Goal: Task Accomplishment & Management: Manage account settings

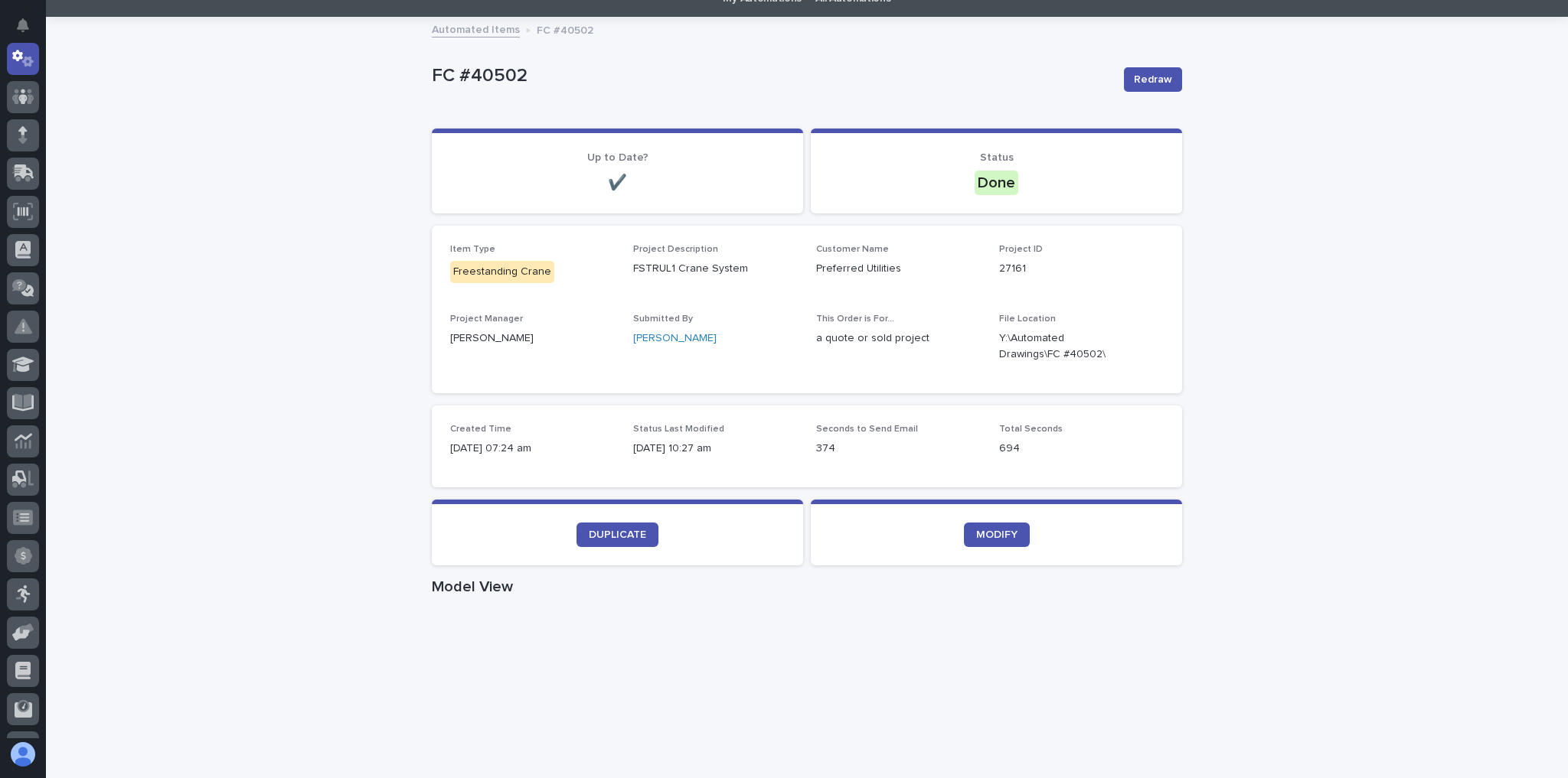
scroll to position [184, 0]
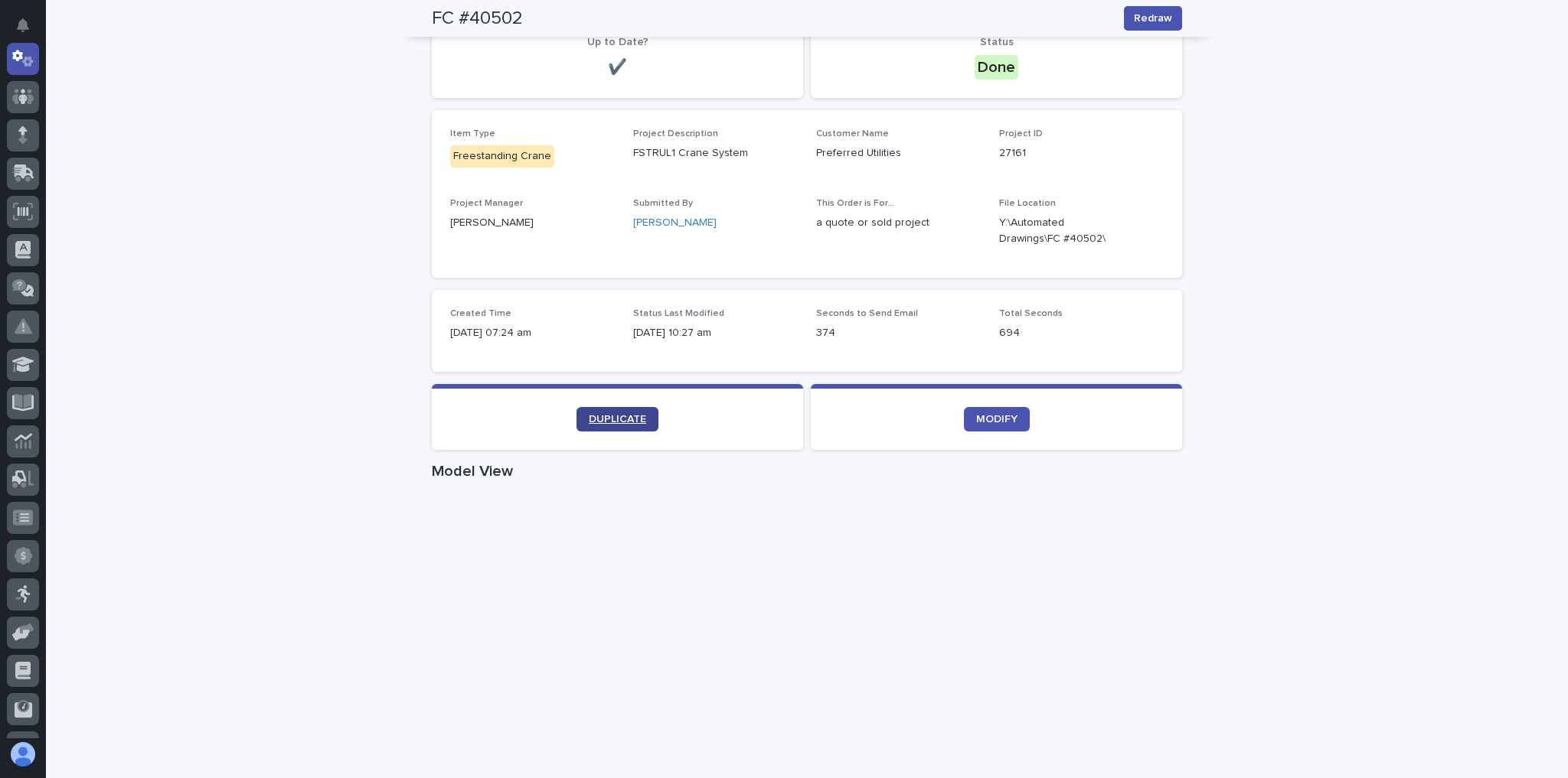
click at [593, 426] on link "DUPLICATE" at bounding box center [617, 419] width 82 height 24
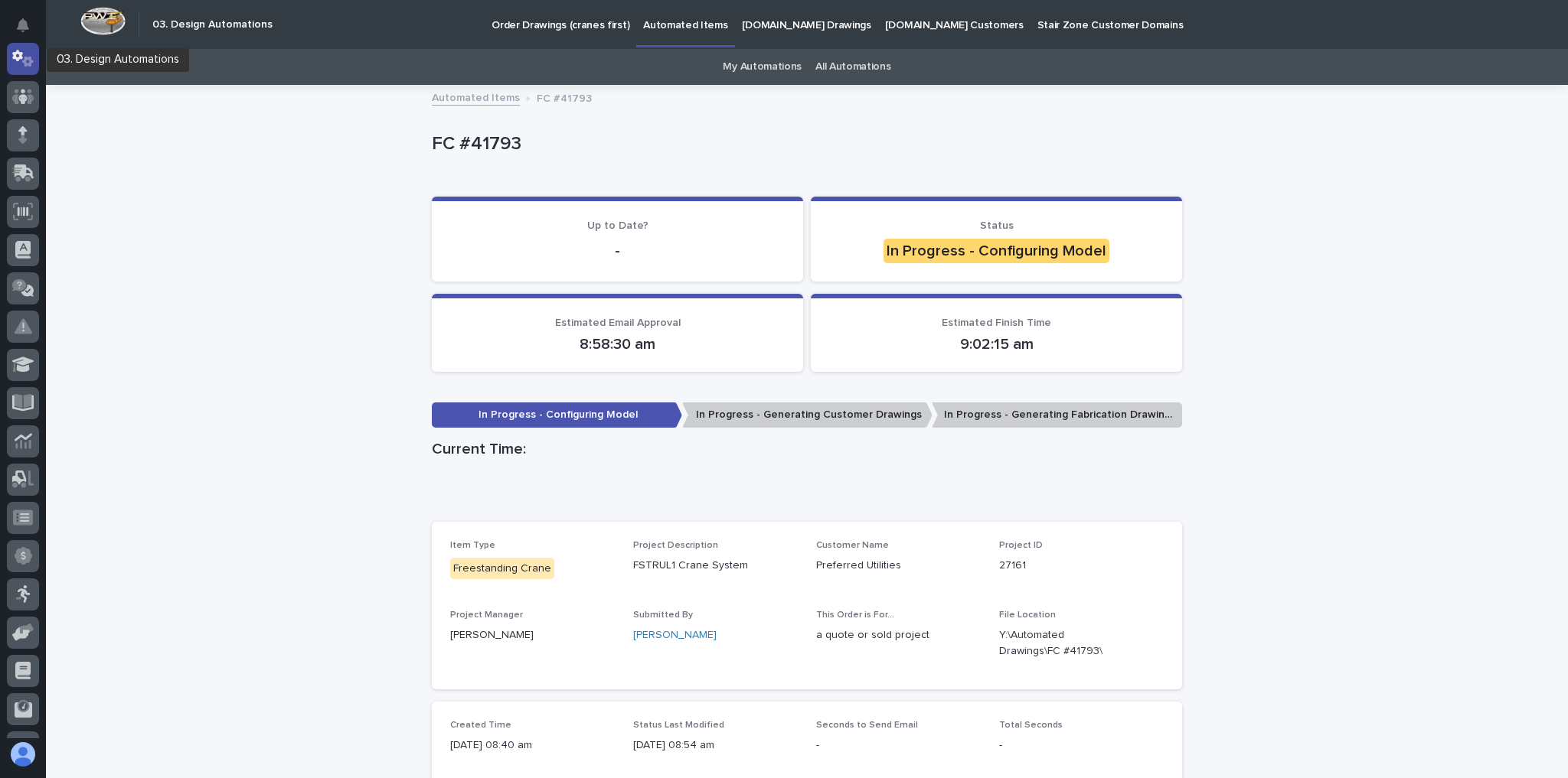
click at [31, 68] on div at bounding box center [23, 59] width 33 height 33
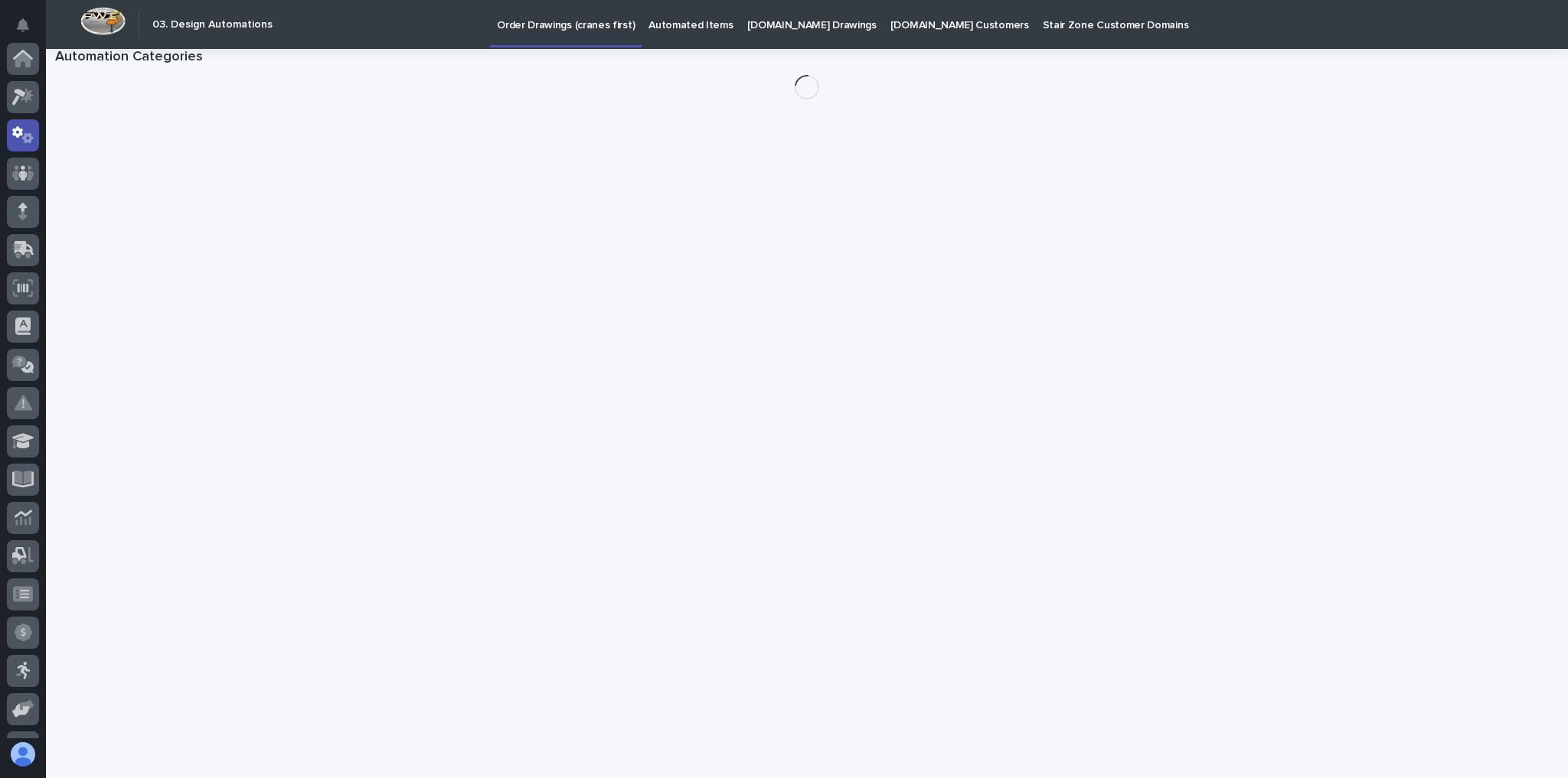
scroll to position [76, 0]
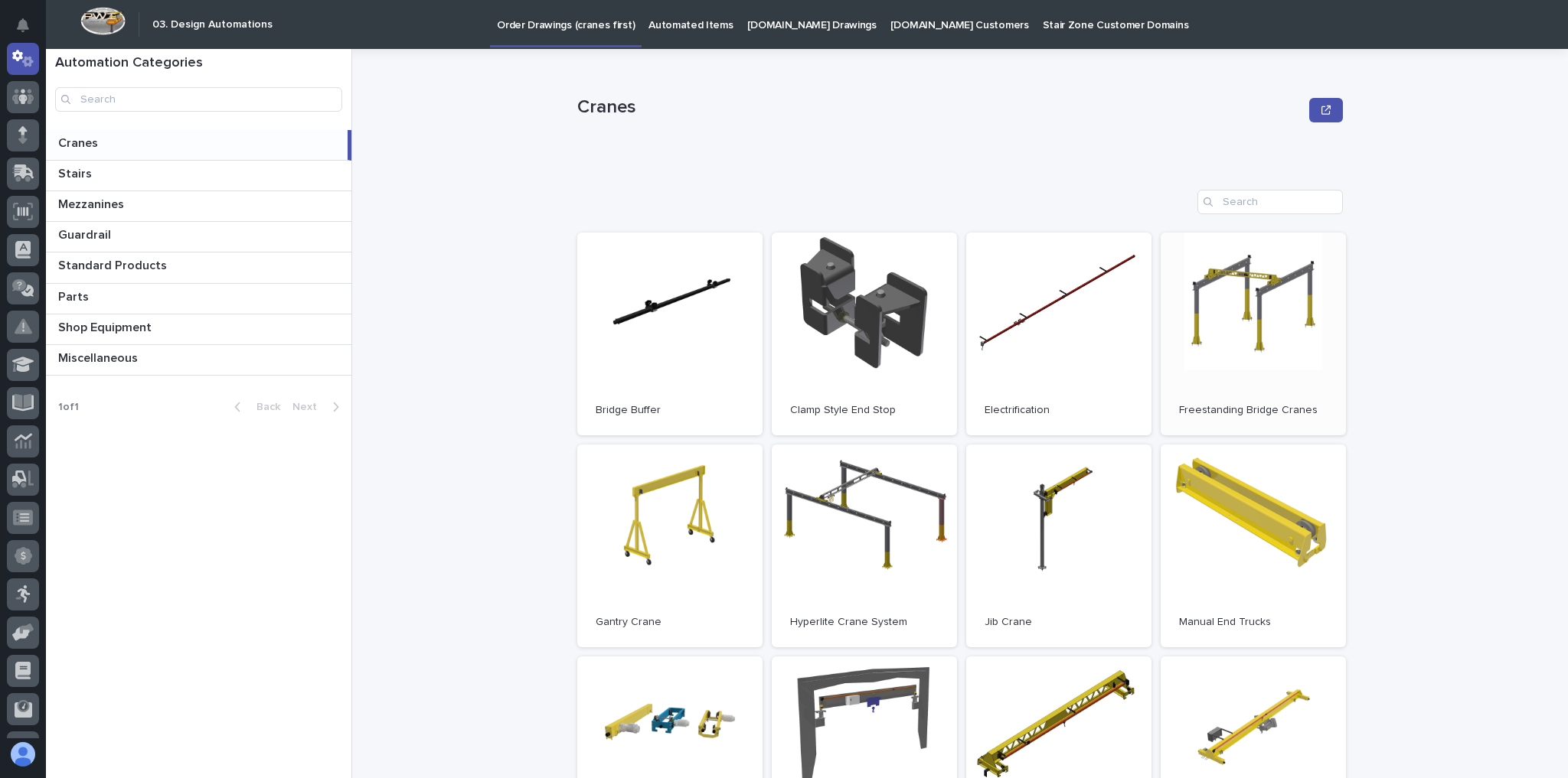
click at [1233, 295] on link "Open" at bounding box center [1253, 333] width 185 height 202
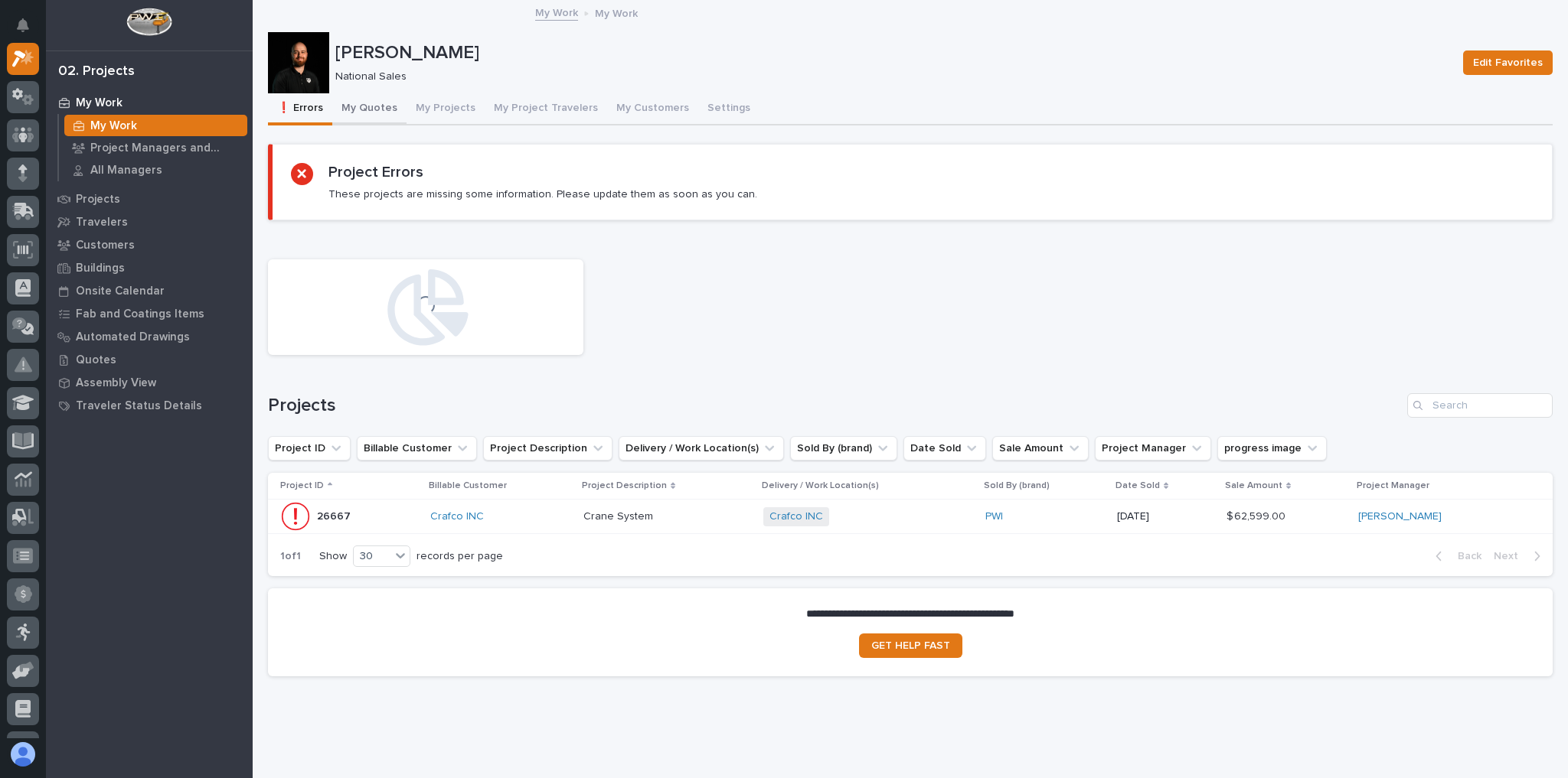
click at [379, 117] on button "My Quotes" at bounding box center [369, 110] width 74 height 33
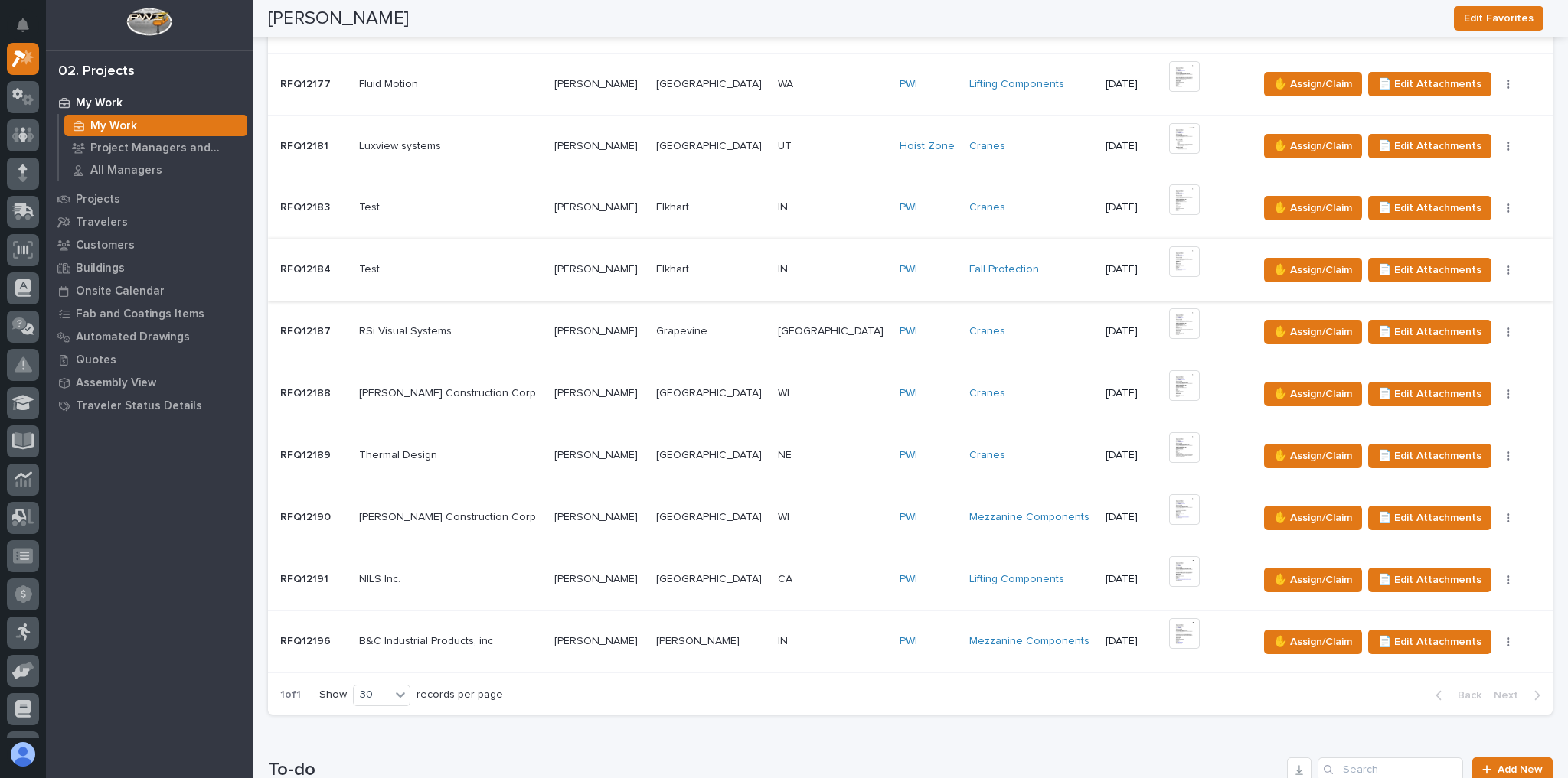
scroll to position [735, 0]
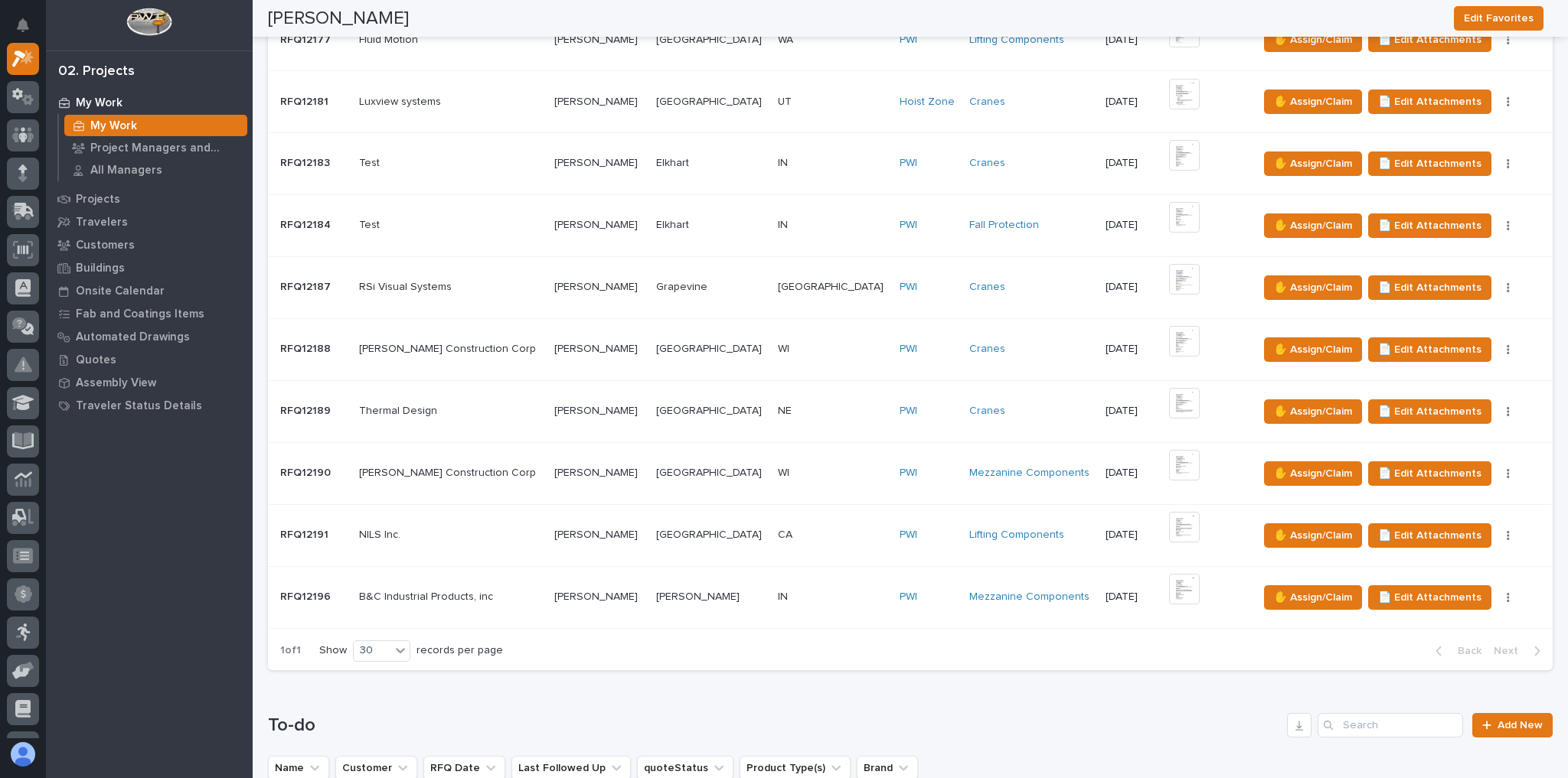
click at [533, 595] on p at bounding box center [451, 598] width 183 height 13
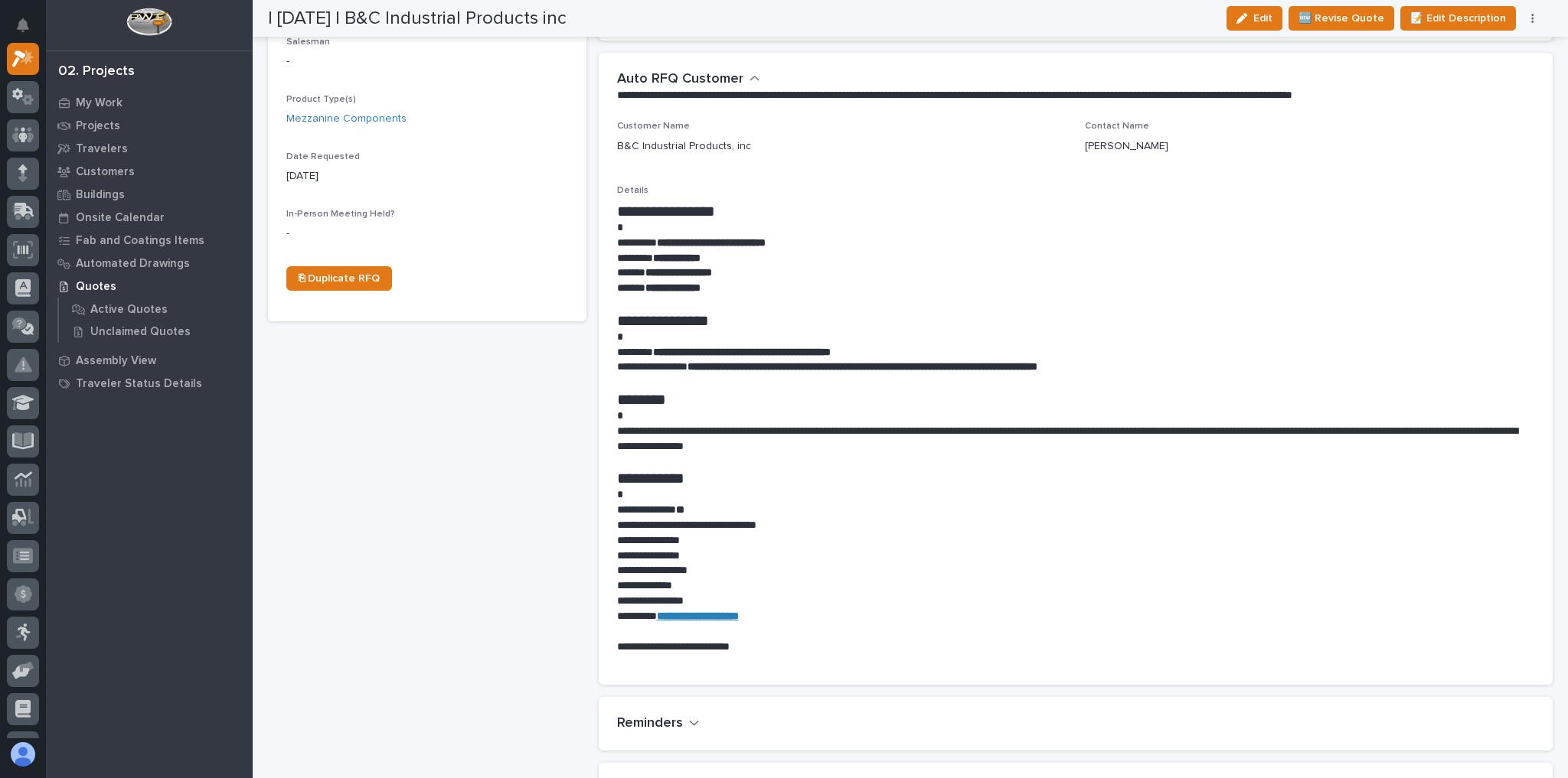
scroll to position [428, 0]
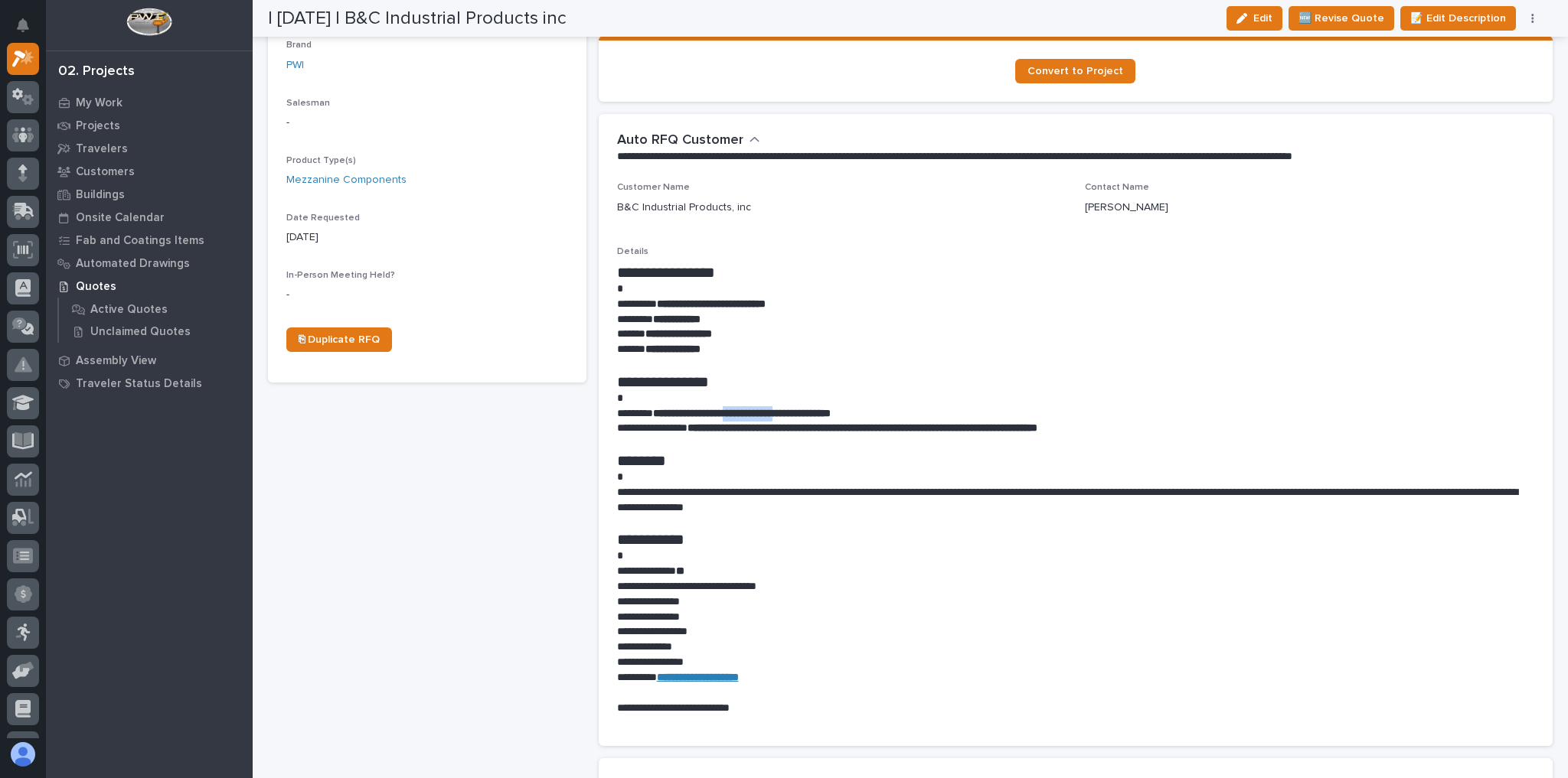
drag, startPoint x: 739, startPoint y: 414, endPoint x: 793, endPoint y: 416, distance: 54.0
click at [793, 416] on p "**********" at bounding box center [1072, 414] width 910 height 15
click at [870, 281] on p at bounding box center [1072, 289] width 910 height 15
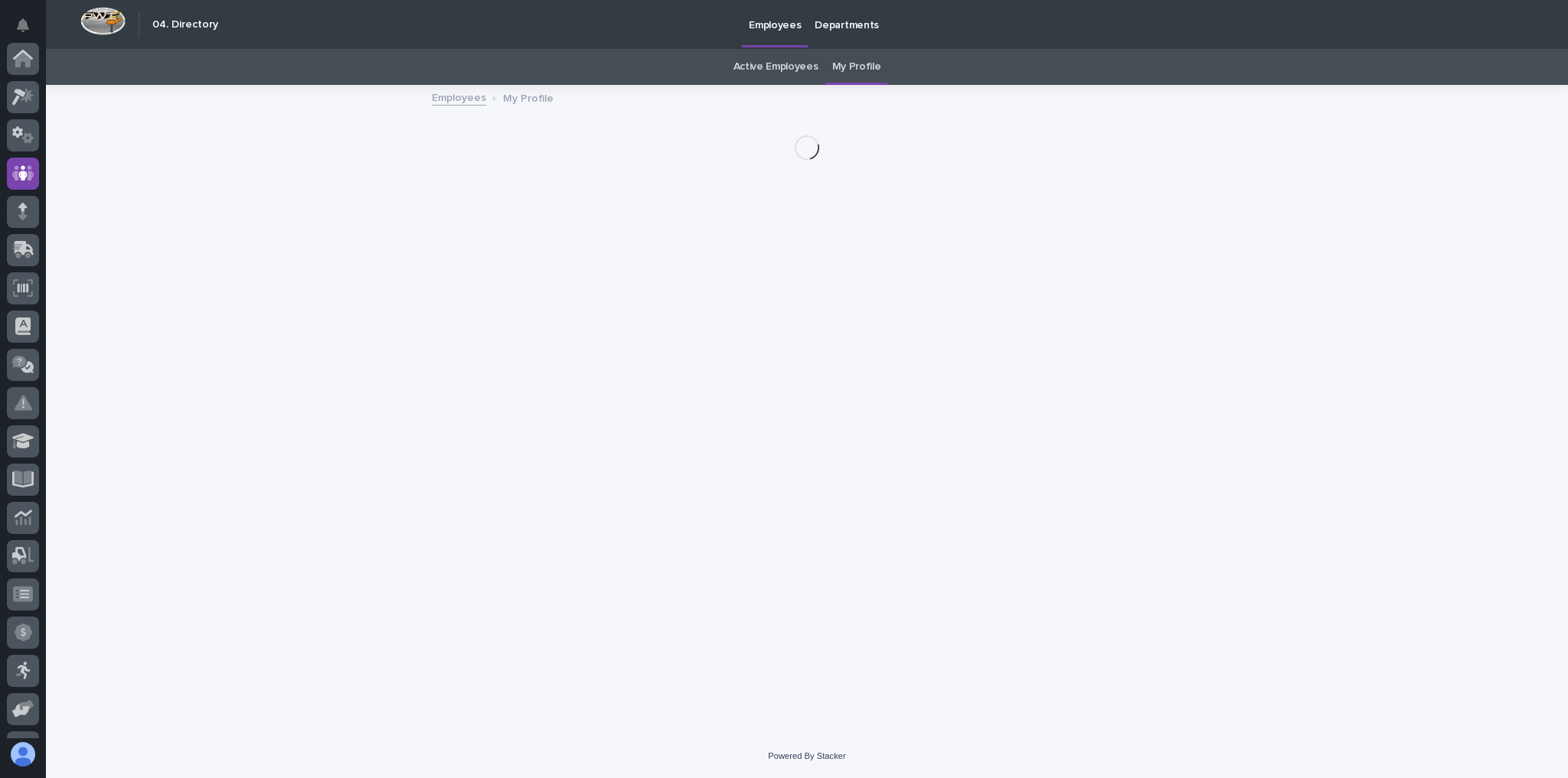
scroll to position [114, 0]
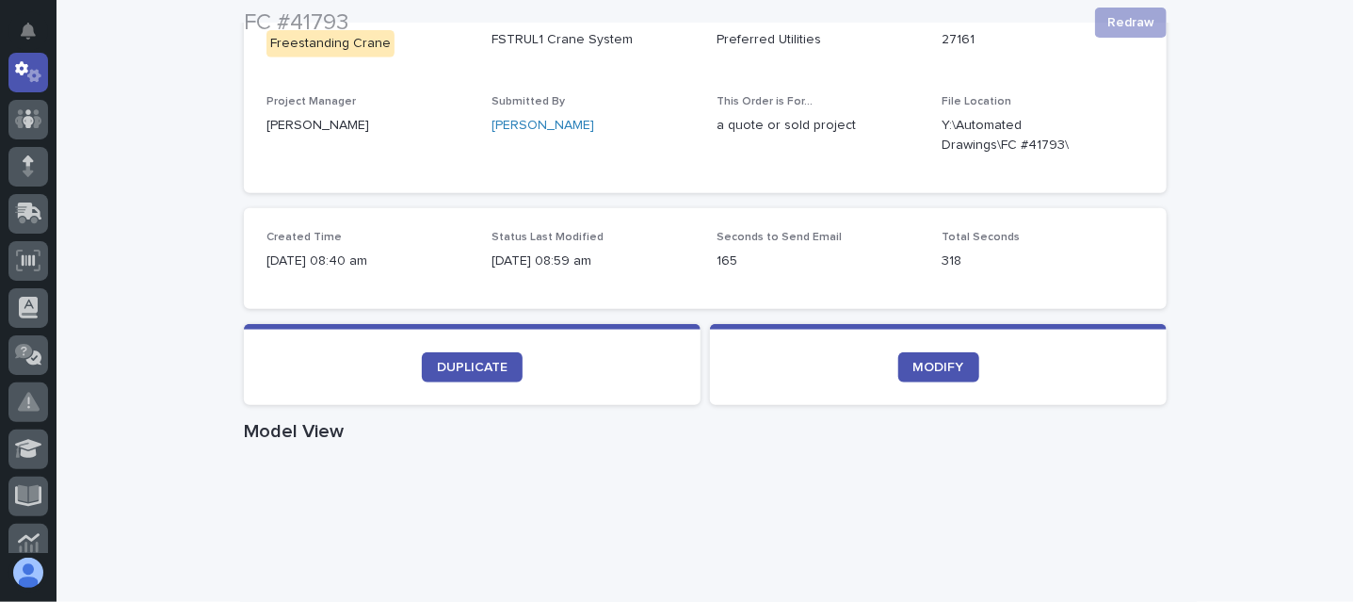
scroll to position [377, 0]
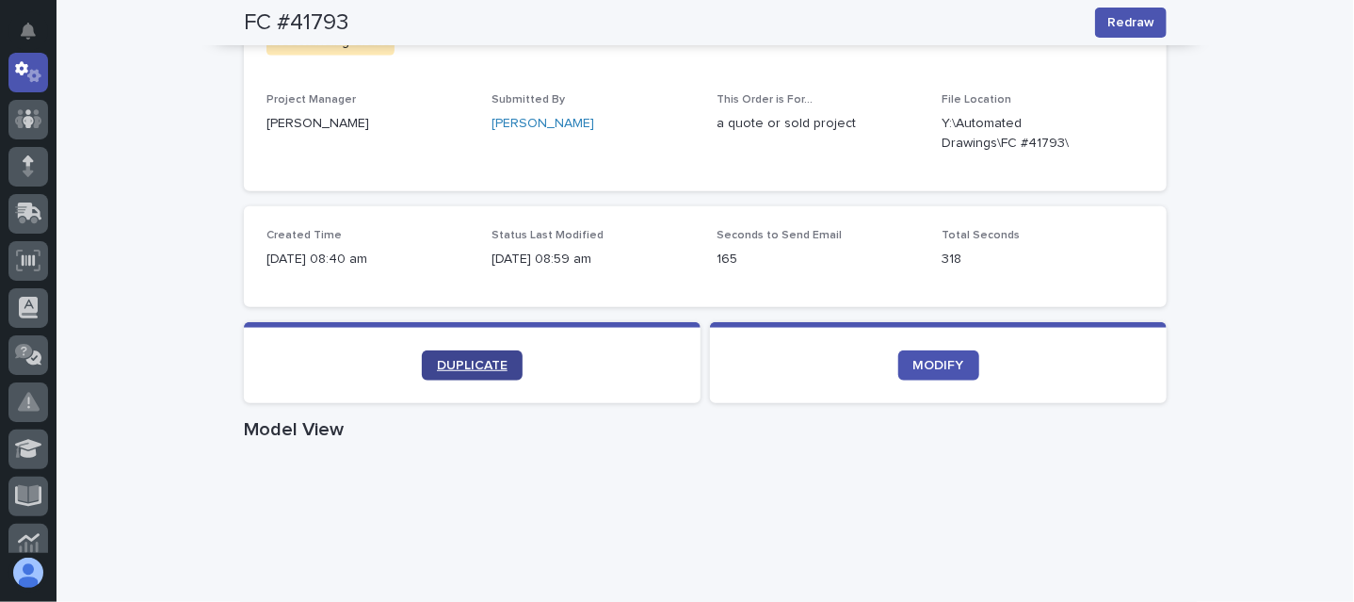
click at [482, 362] on span "DUPLICATE" at bounding box center [472, 365] width 71 height 13
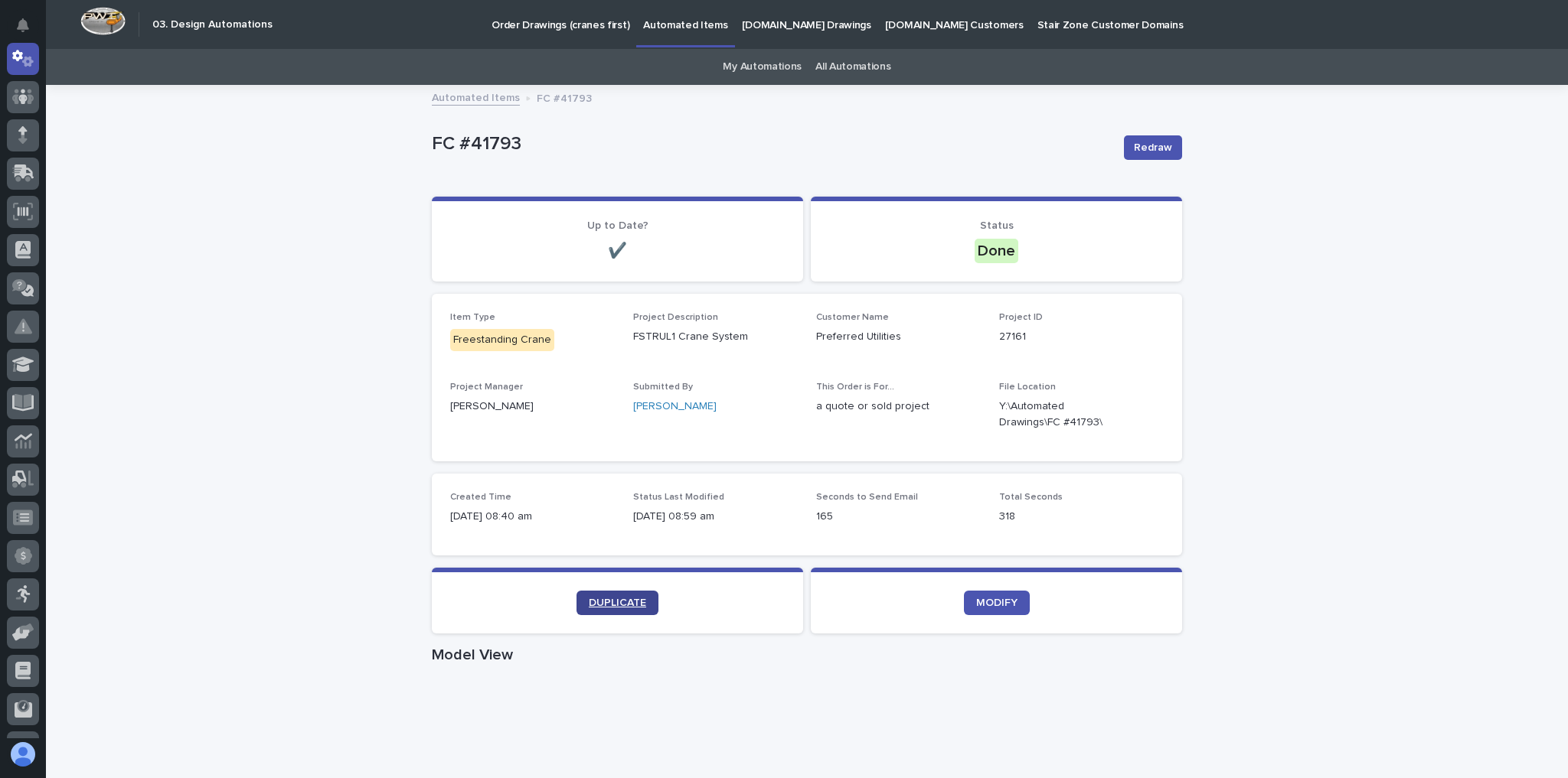
click at [614, 602] on span "DUPLICATE" at bounding box center [617, 602] width 58 height 11
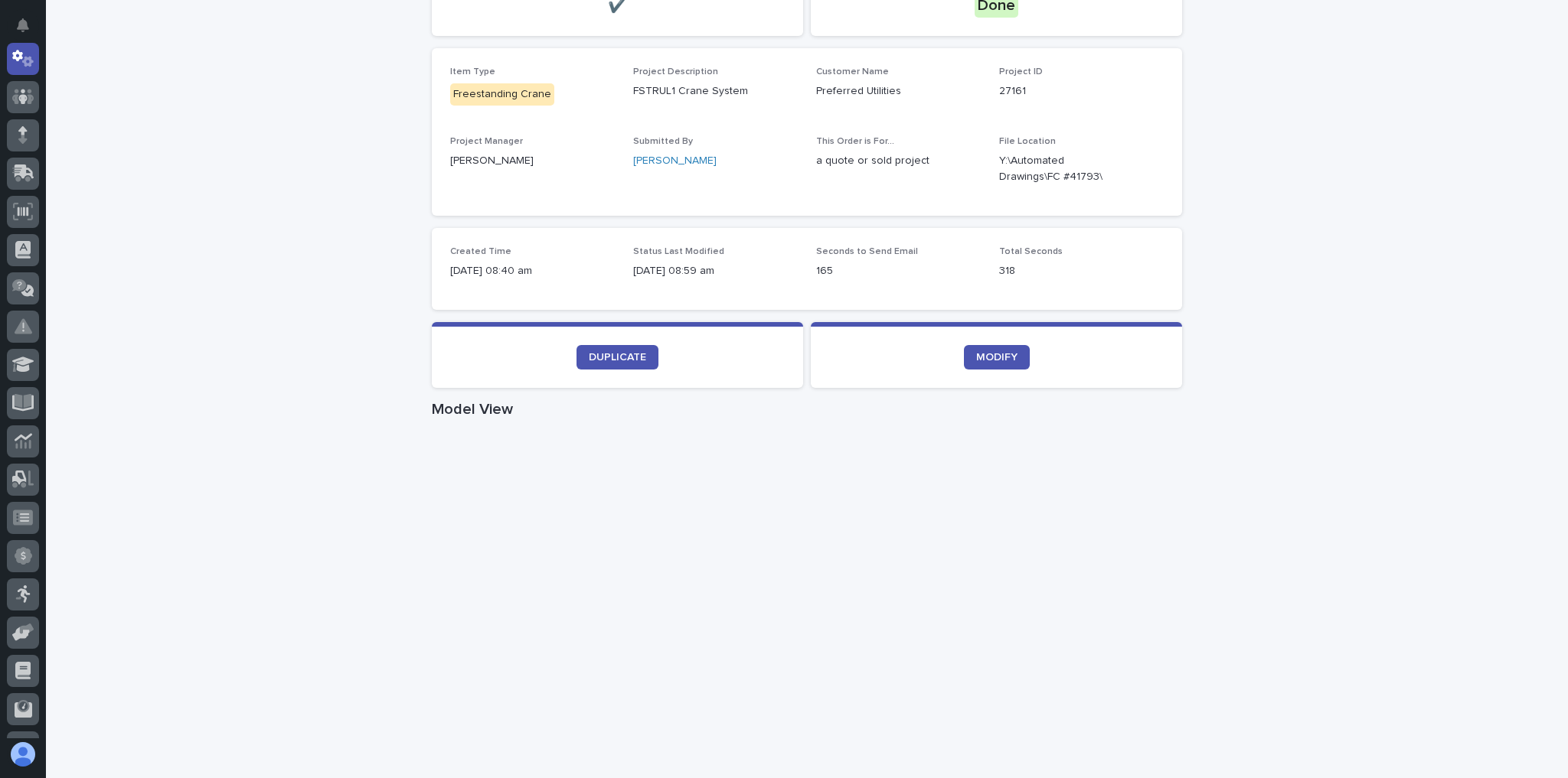
scroll to position [367, 0]
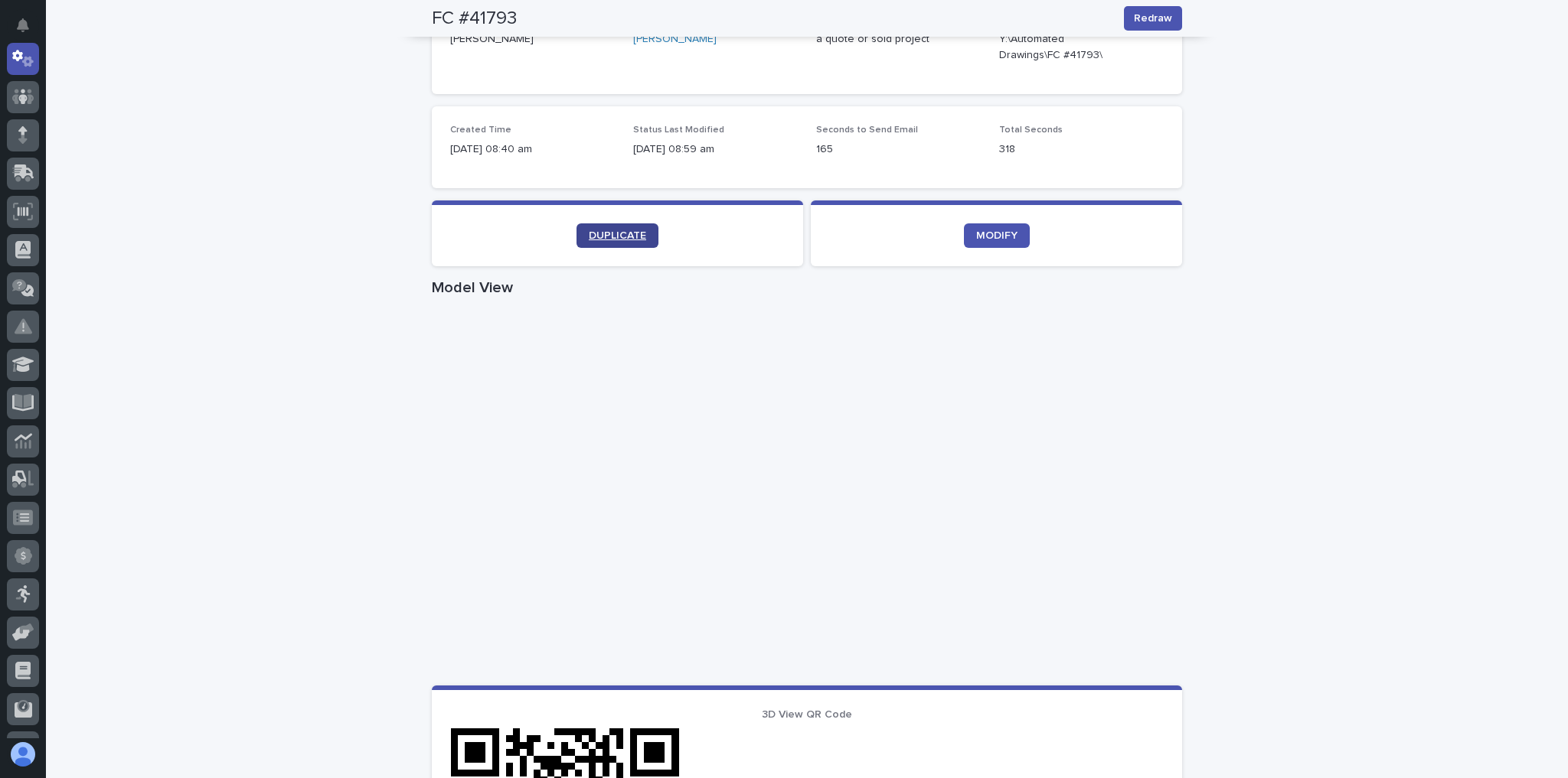
click at [625, 238] on span "DUPLICATE" at bounding box center [617, 235] width 58 height 11
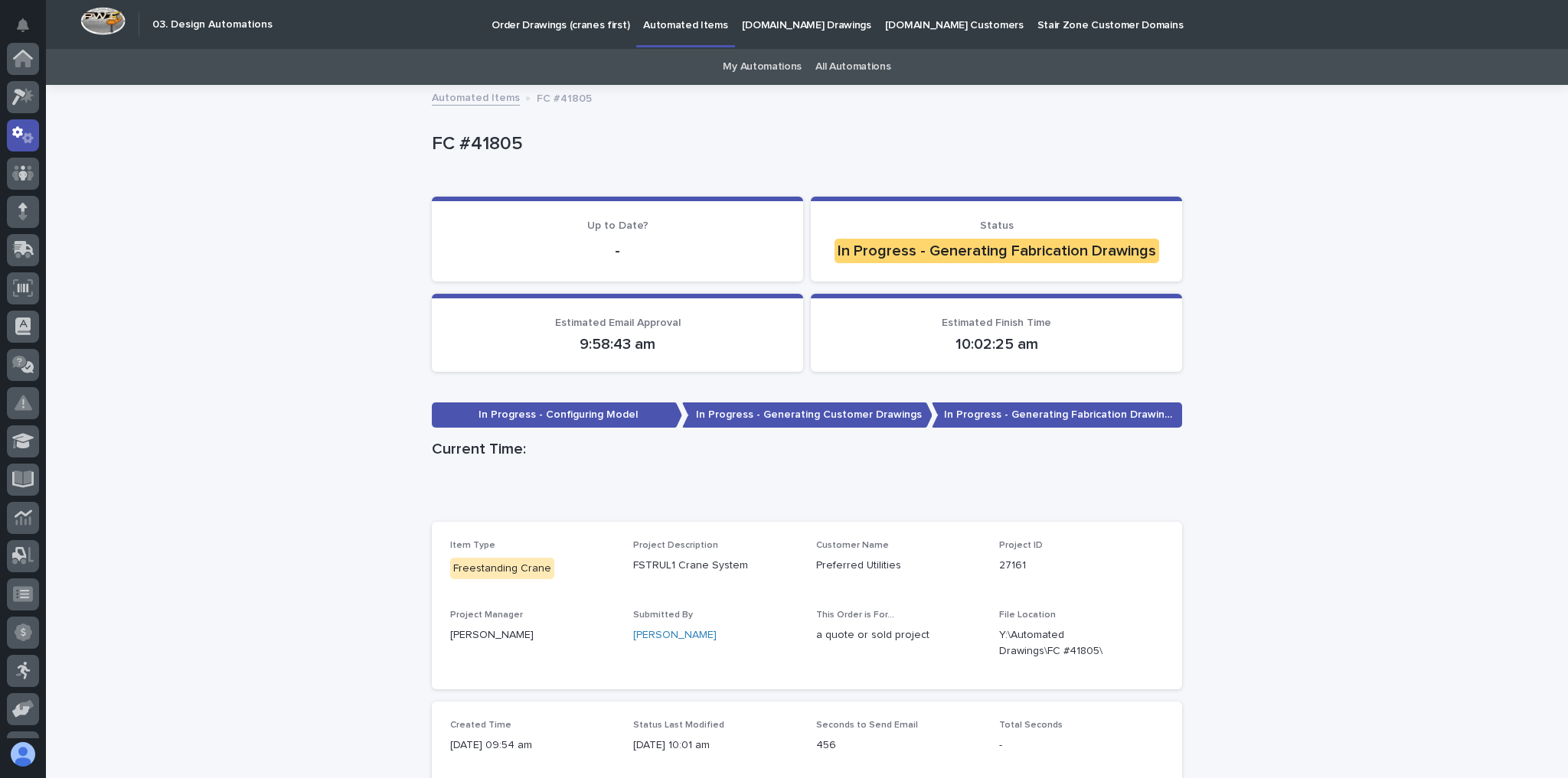
scroll to position [245, 0]
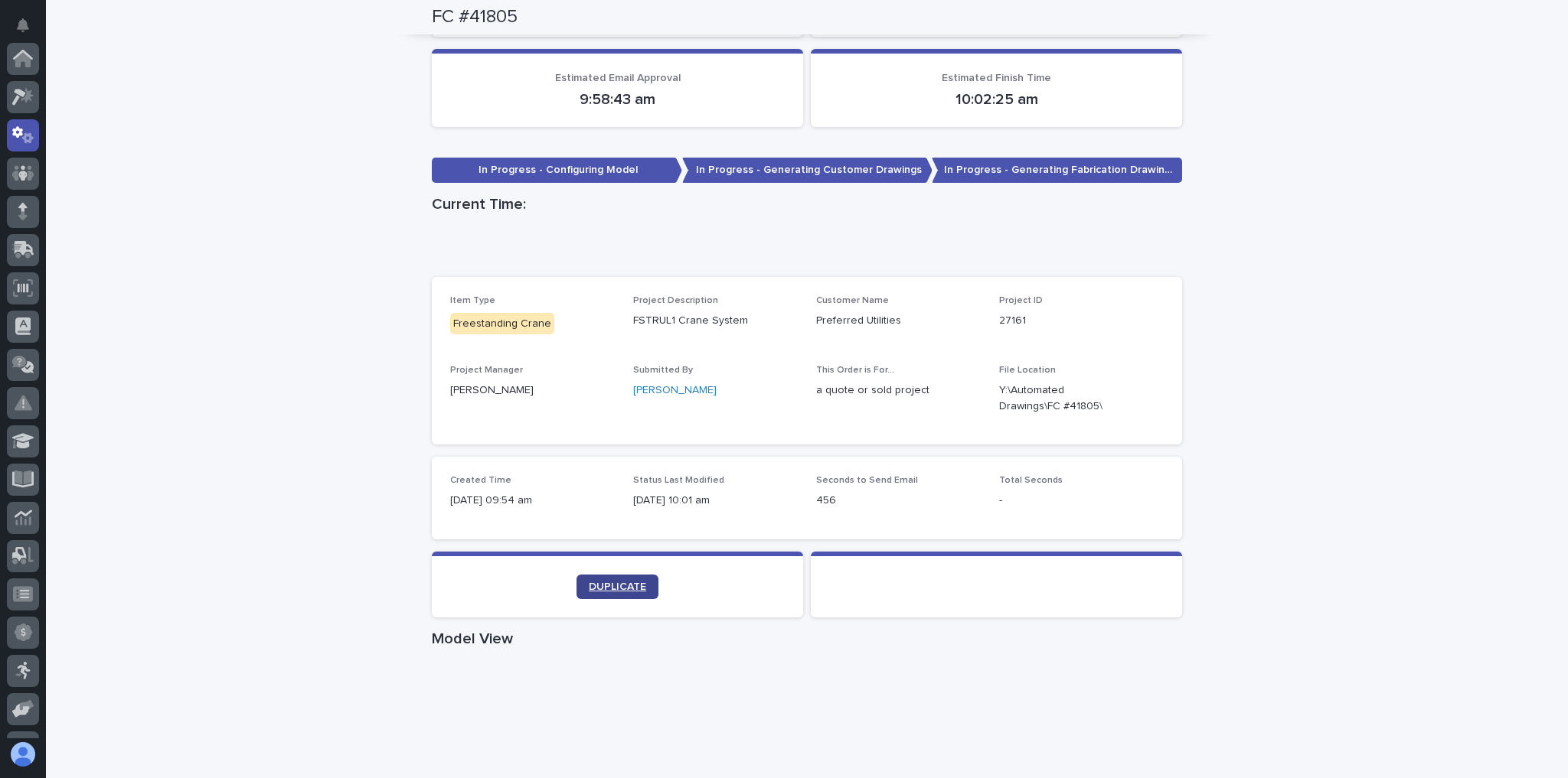
click at [626, 582] on span "DUPLICATE" at bounding box center [617, 587] width 58 height 11
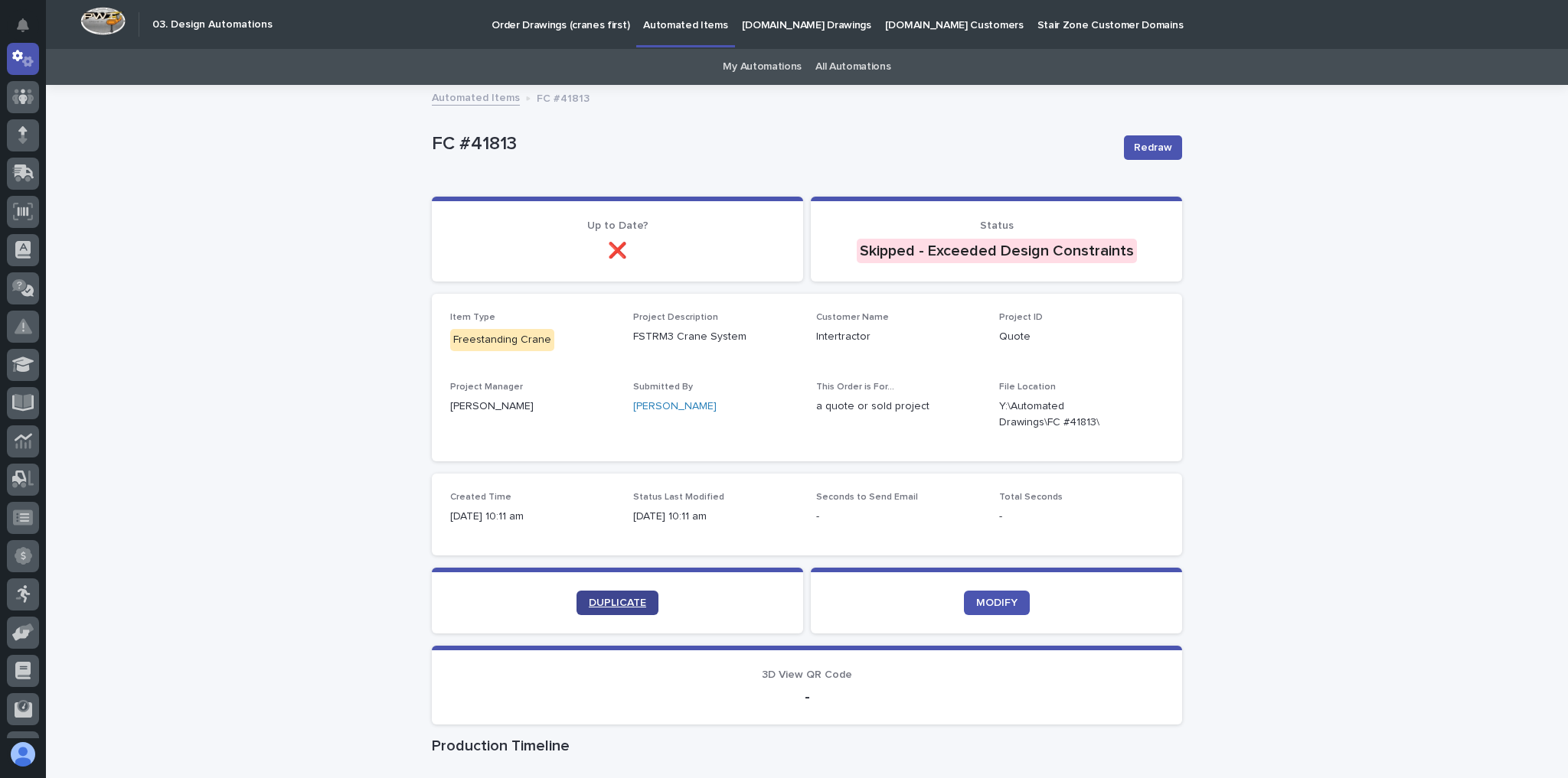
click at [634, 594] on link "DUPLICATE" at bounding box center [617, 603] width 82 height 24
click at [599, 591] on link "DUPLICATE" at bounding box center [617, 603] width 82 height 24
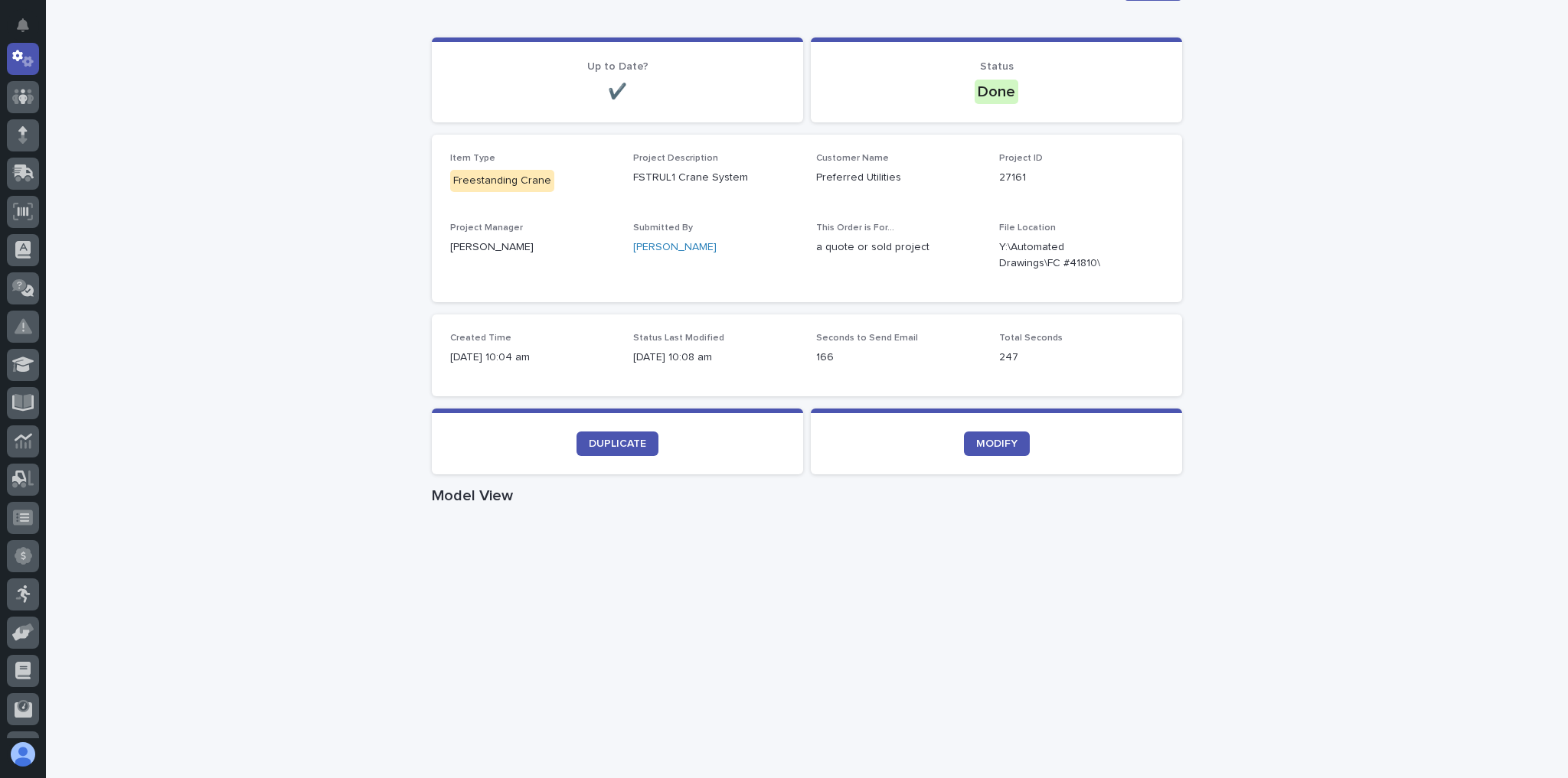
scroll to position [306, 0]
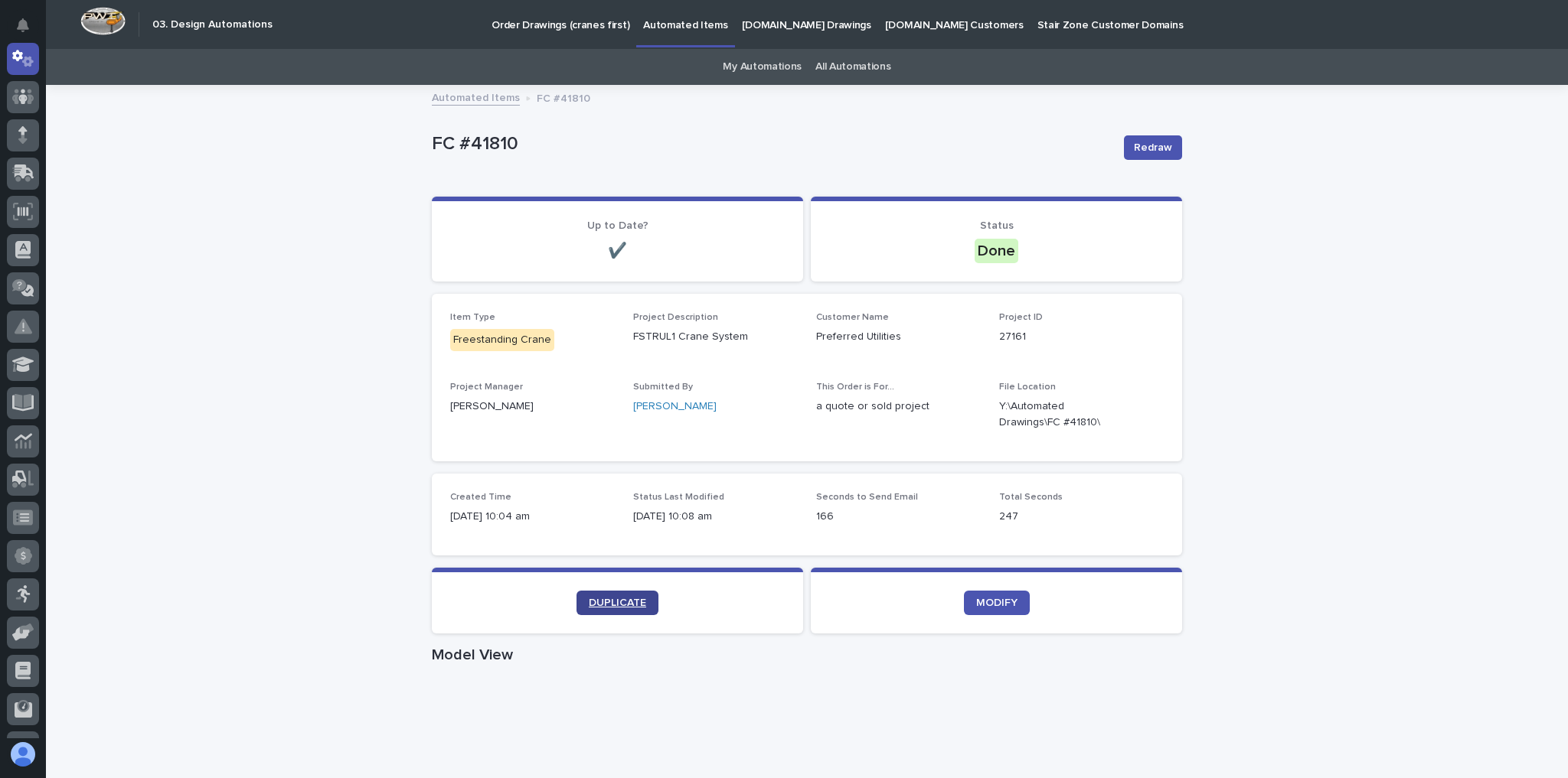
click at [600, 598] on span "DUPLICATE" at bounding box center [617, 602] width 58 height 11
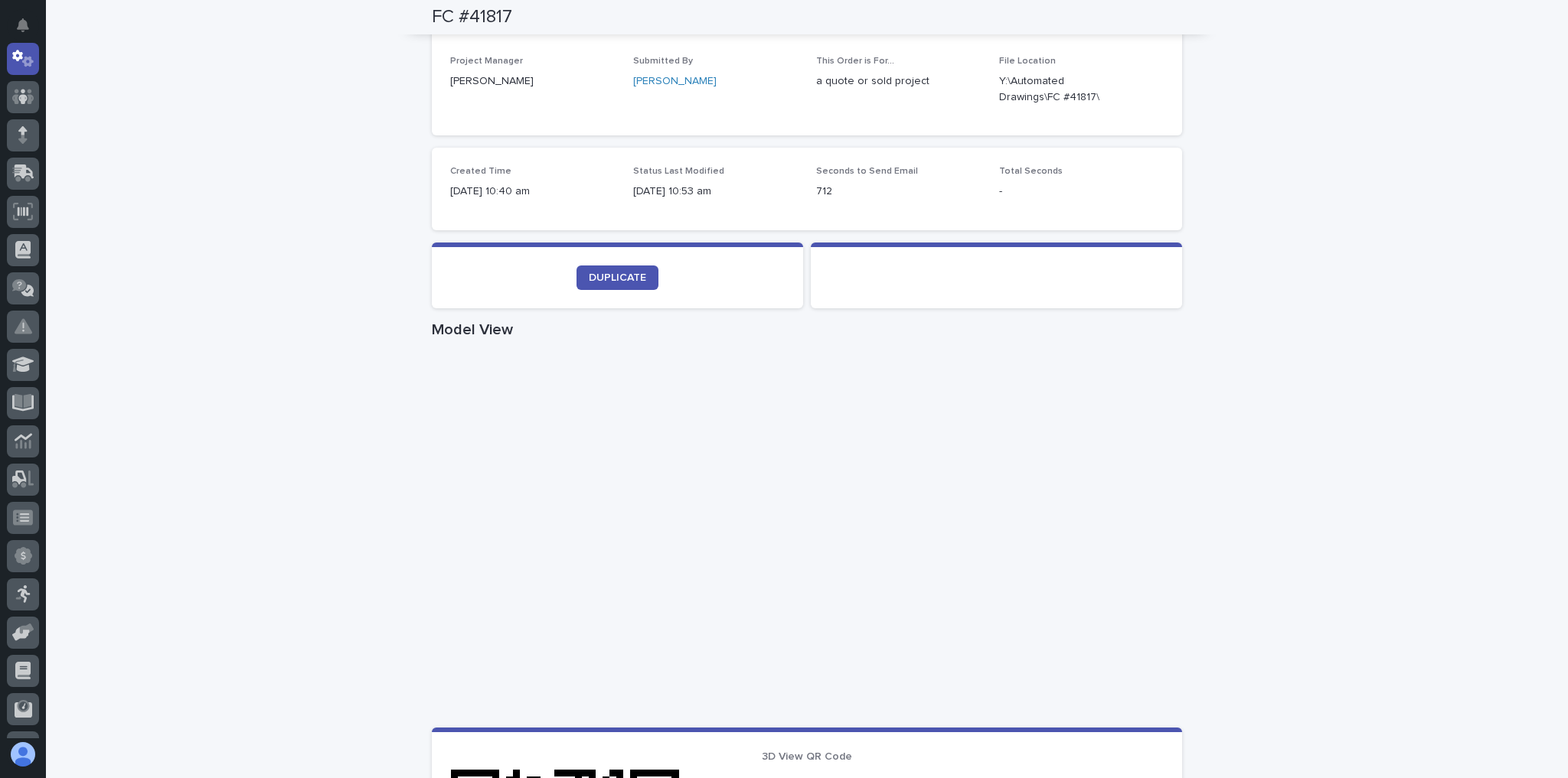
scroll to position [673, 0]
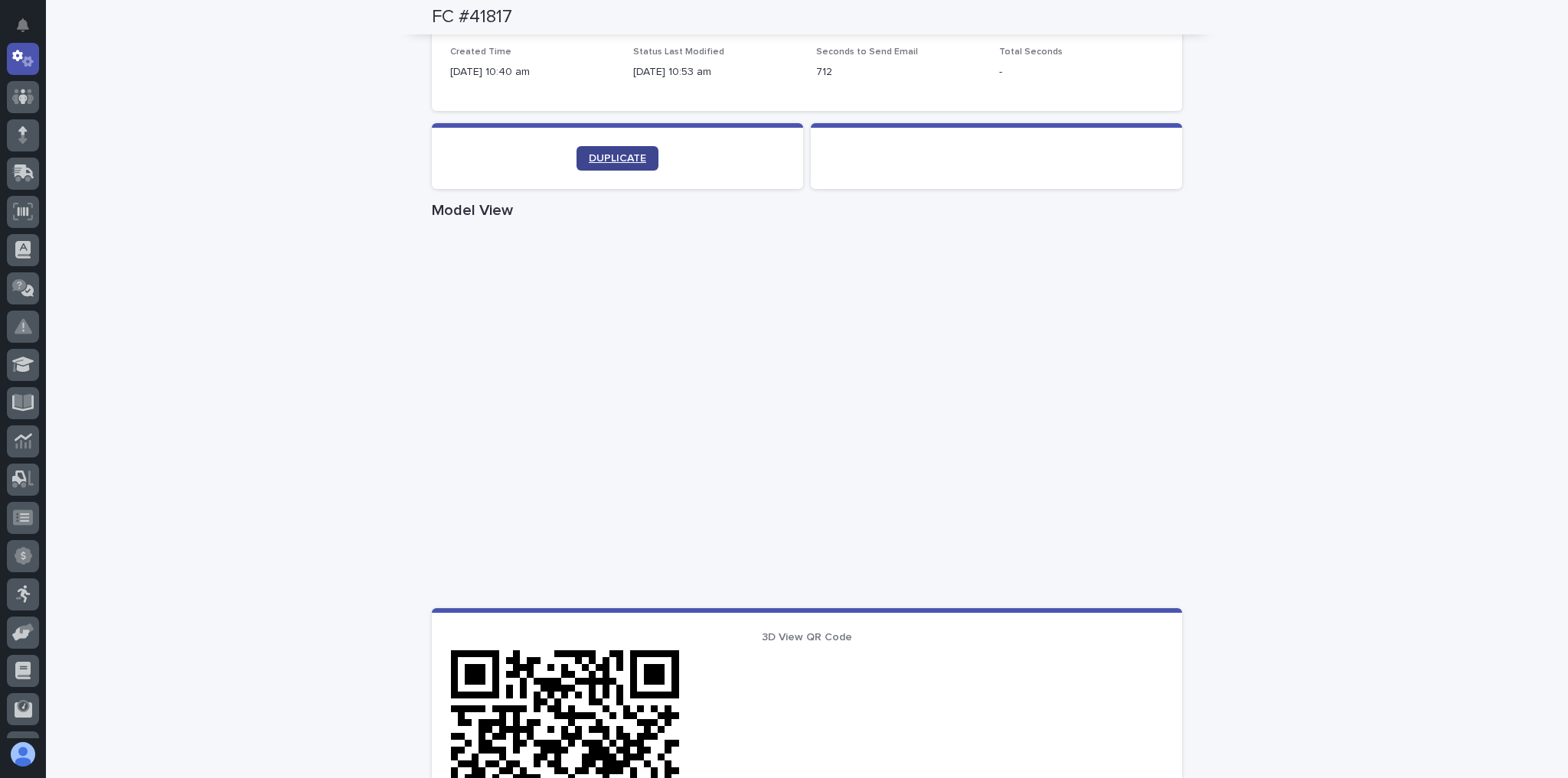
click at [629, 163] on span "DUPLICATE" at bounding box center [617, 158] width 58 height 11
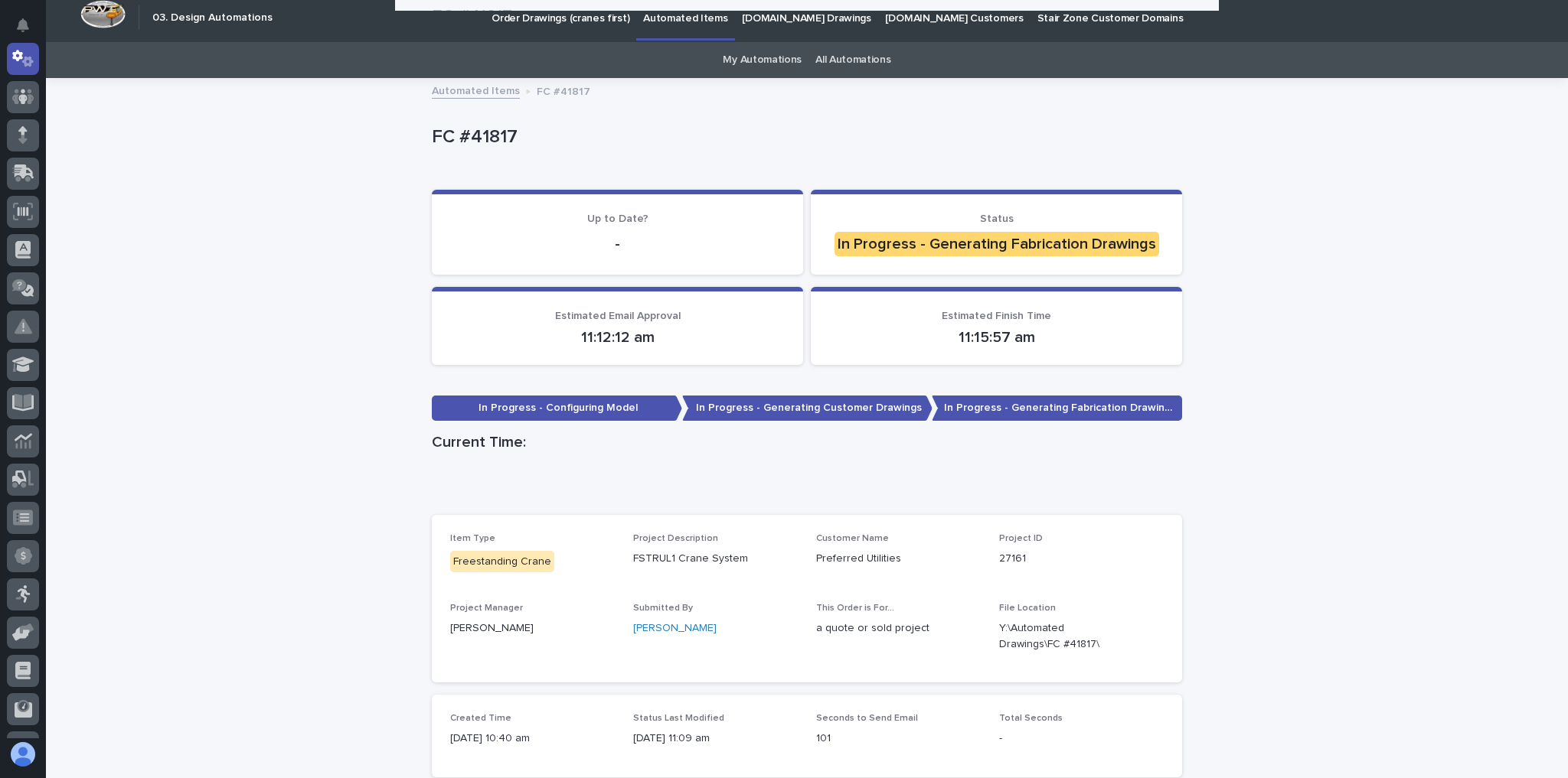
scroll to position [0, 0]
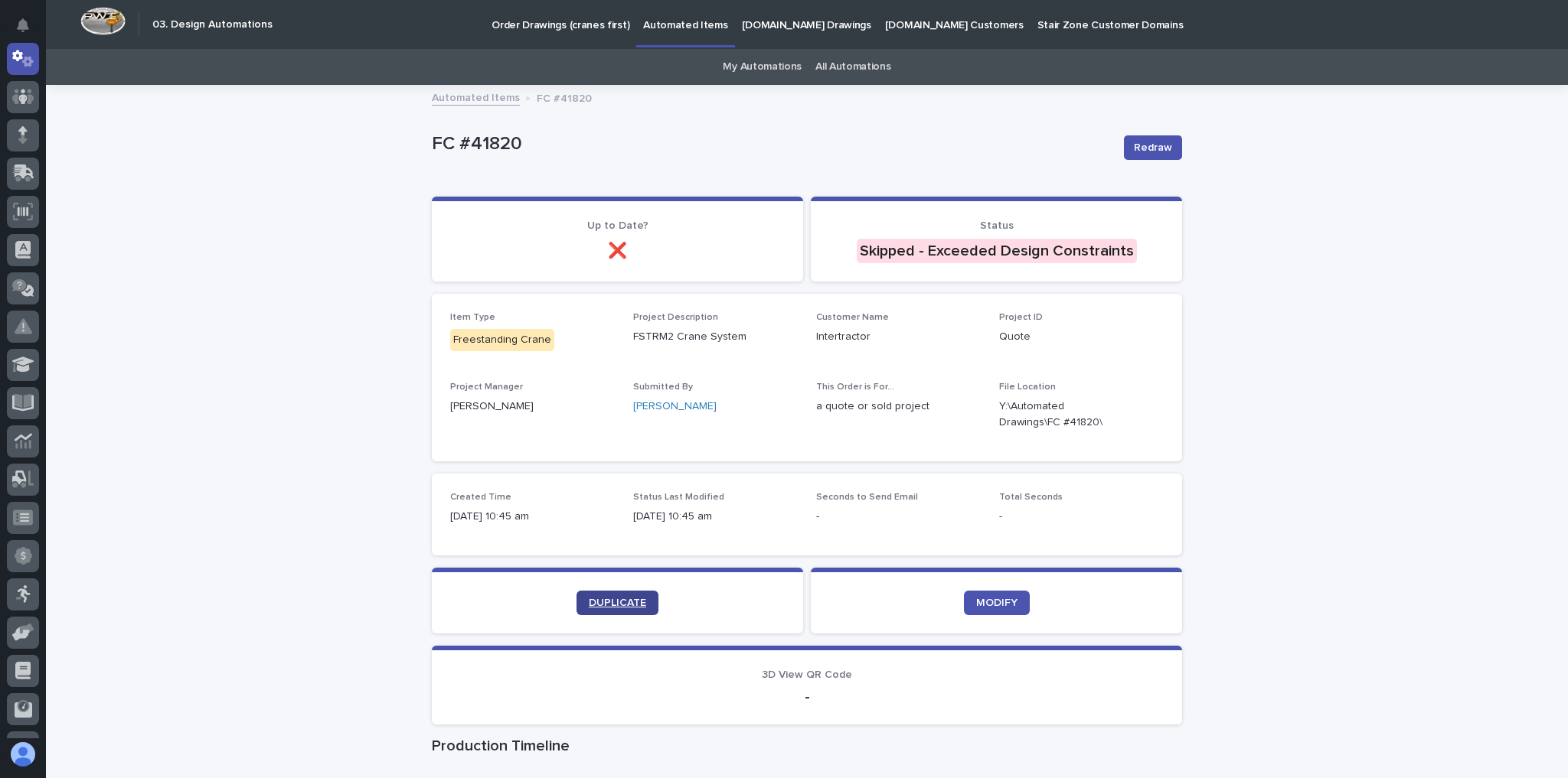
click at [625, 593] on link "DUPLICATE" at bounding box center [617, 603] width 82 height 24
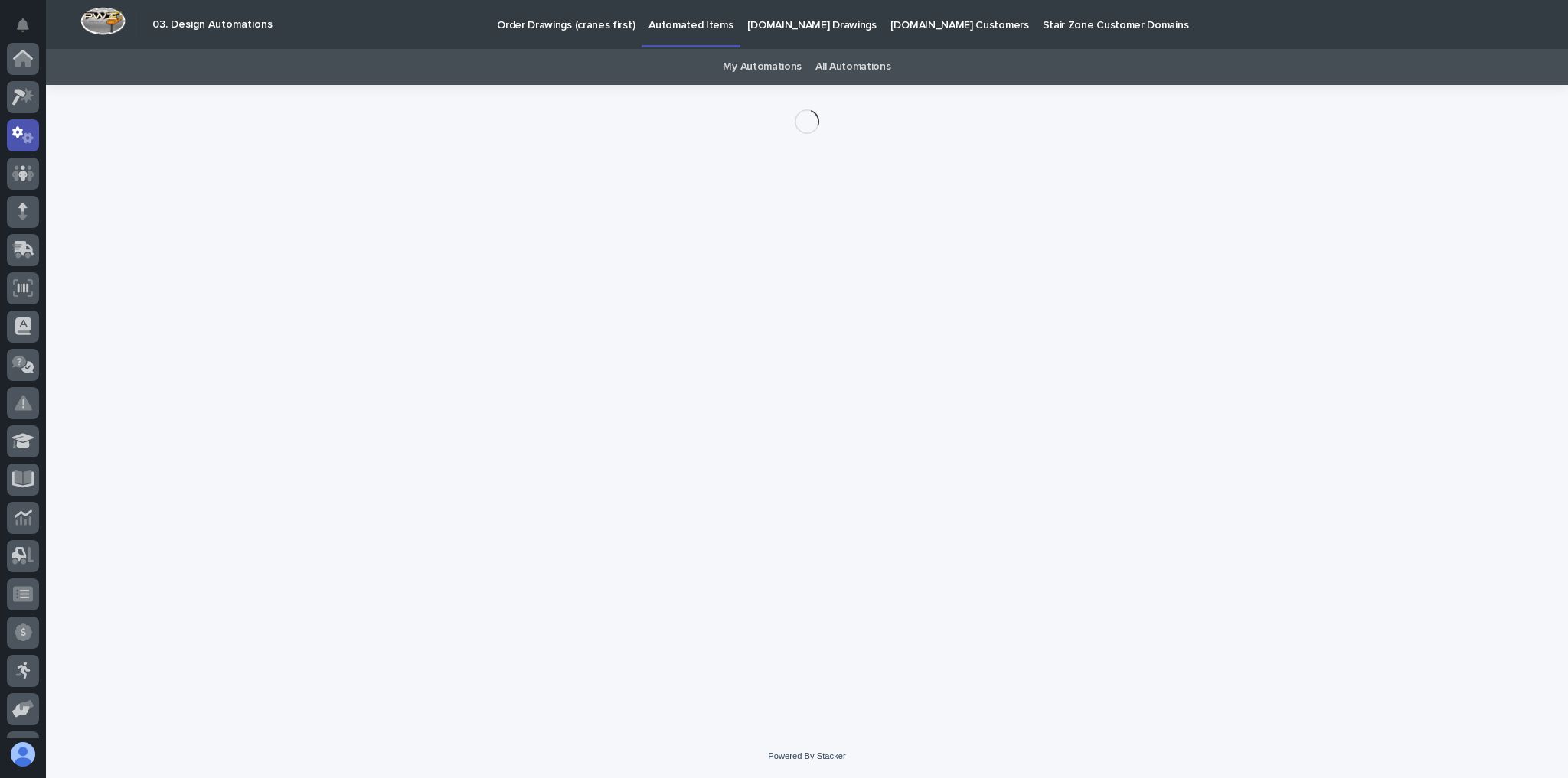
scroll to position [76, 0]
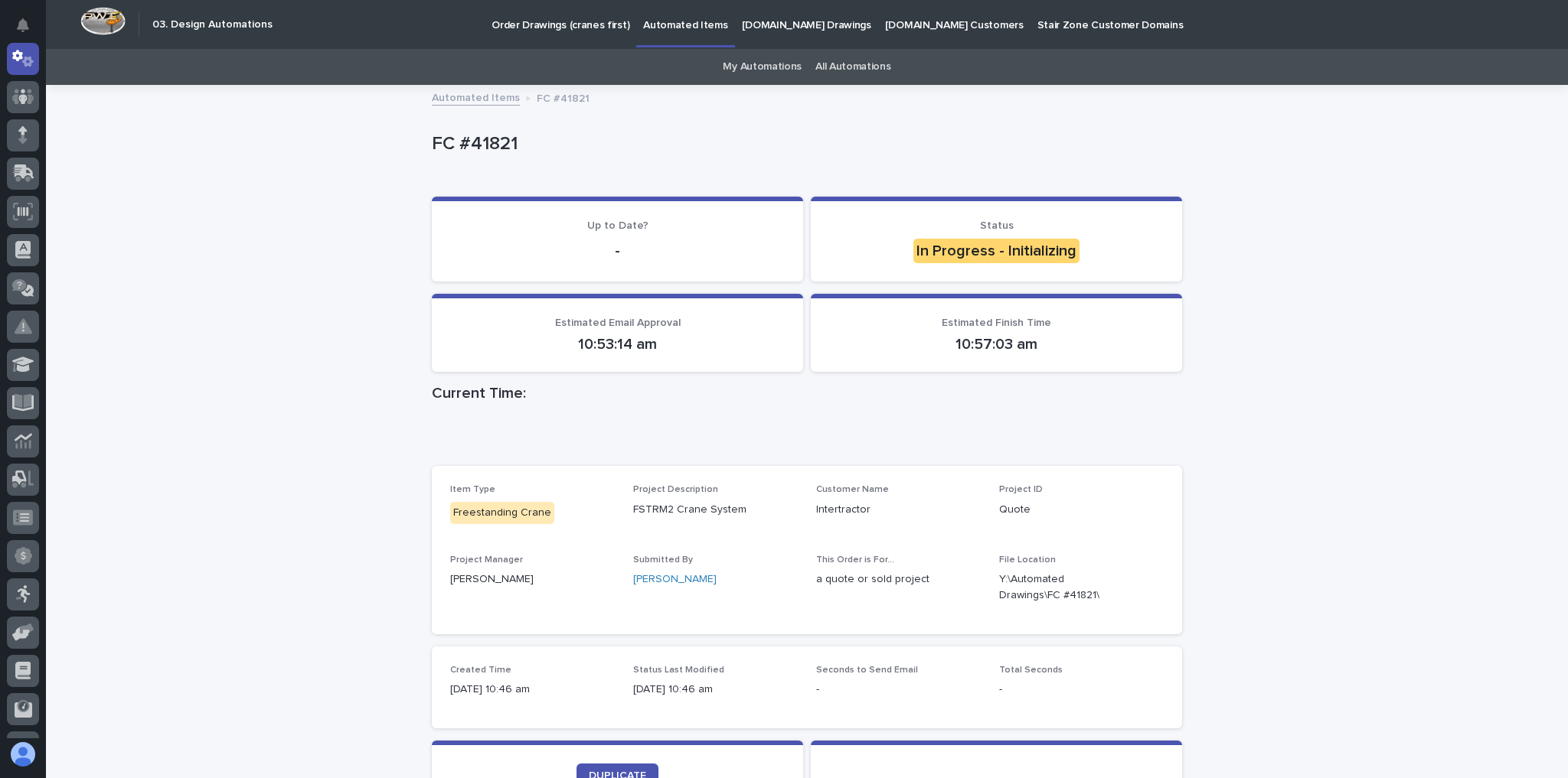
click at [1343, 289] on div "Loading... Saving… Loading... Saving… FC #41821 FC #41821 Sorry, there was an e…" at bounding box center [807, 536] width 1522 height 900
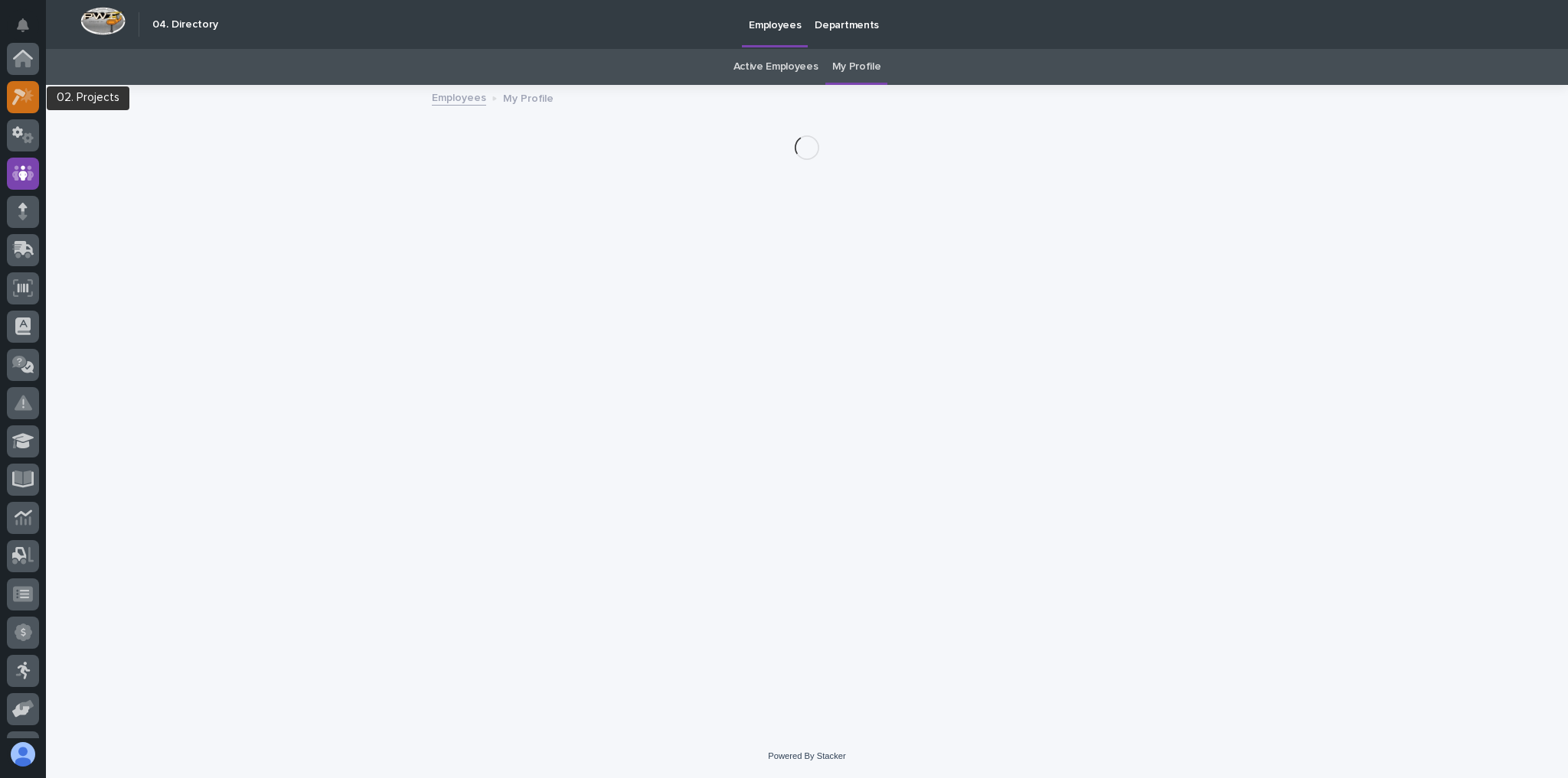
click at [22, 90] on icon at bounding box center [23, 97] width 22 height 18
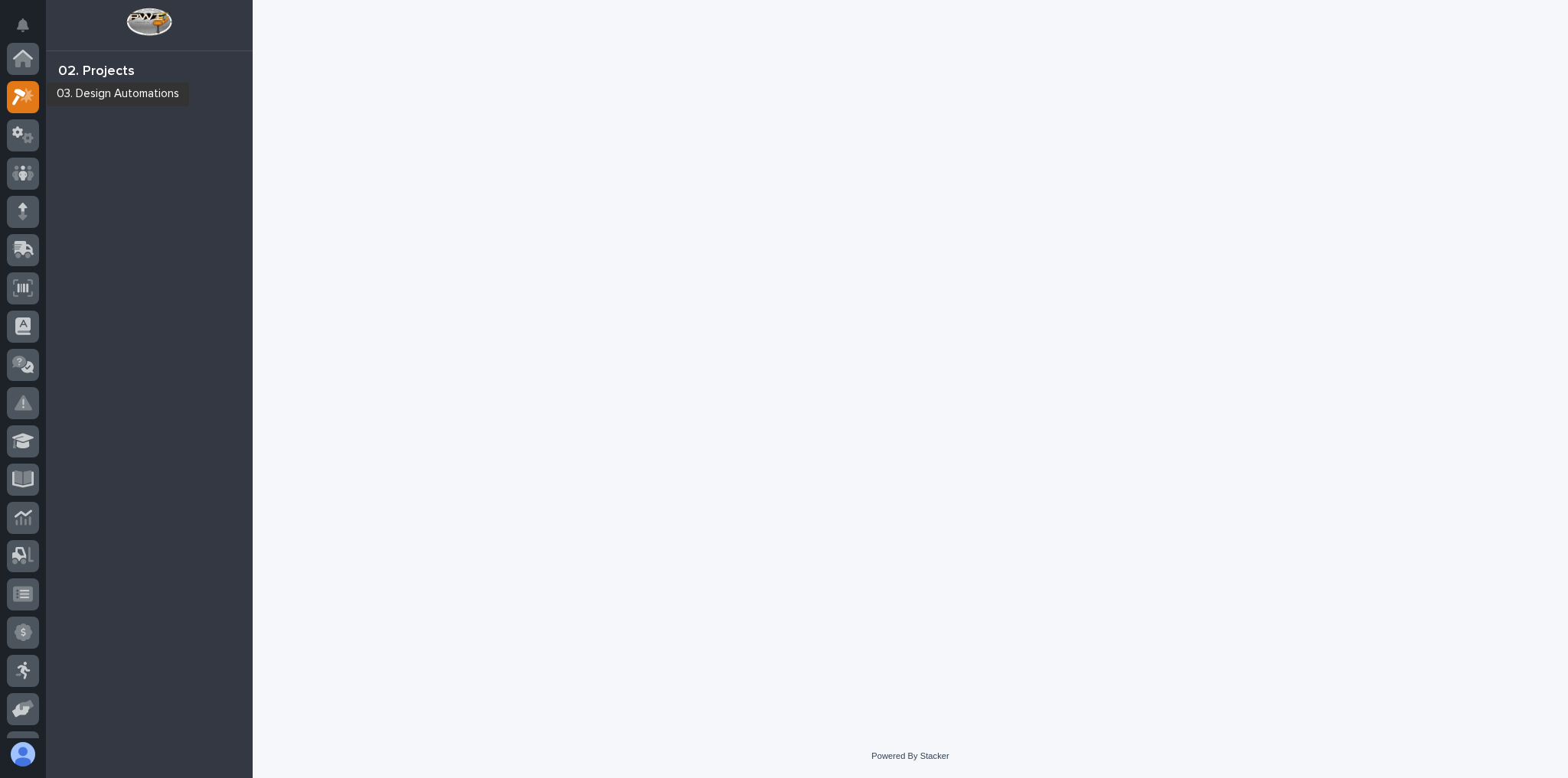
scroll to position [38, 0]
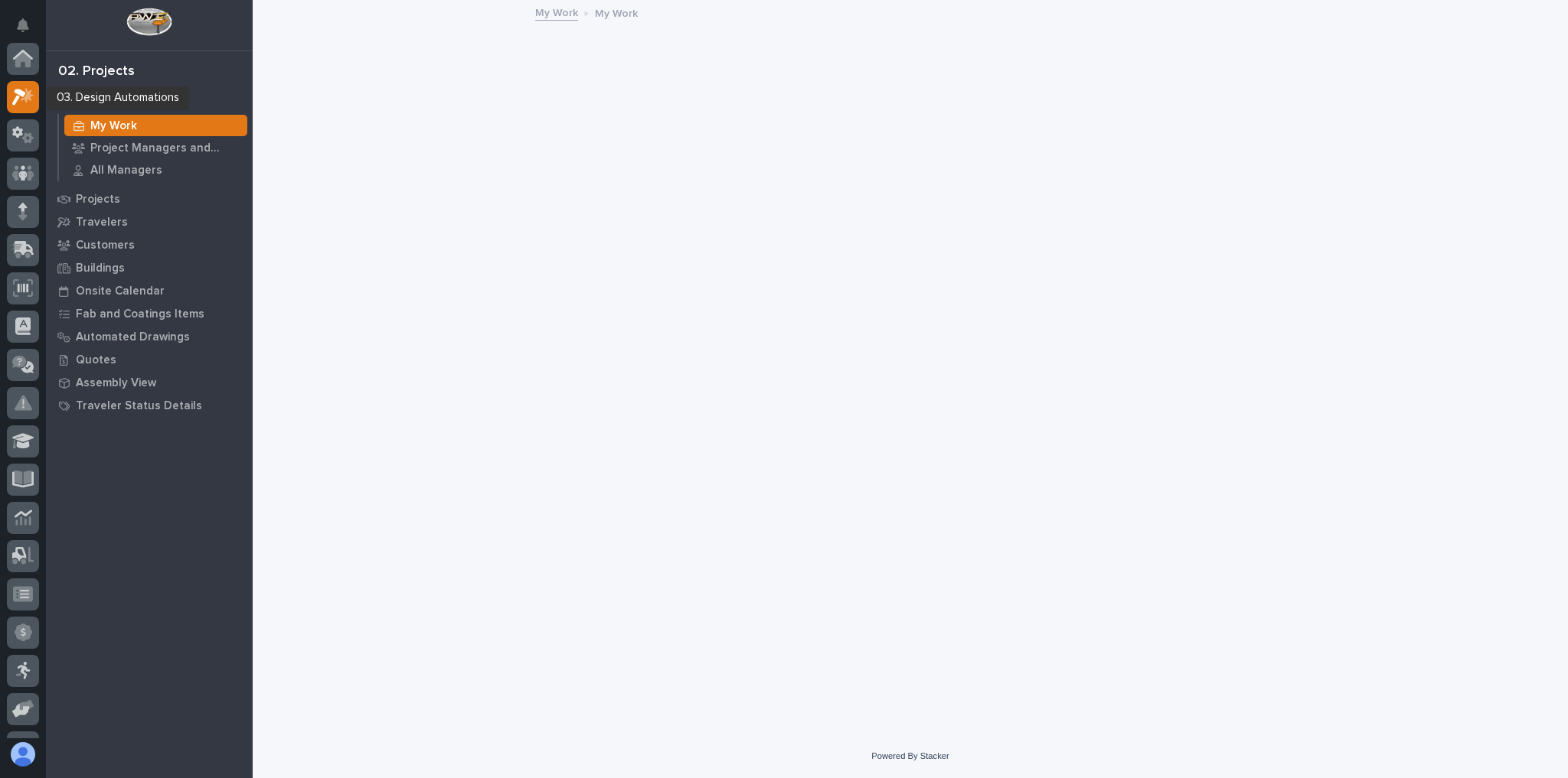
scroll to position [38, 0]
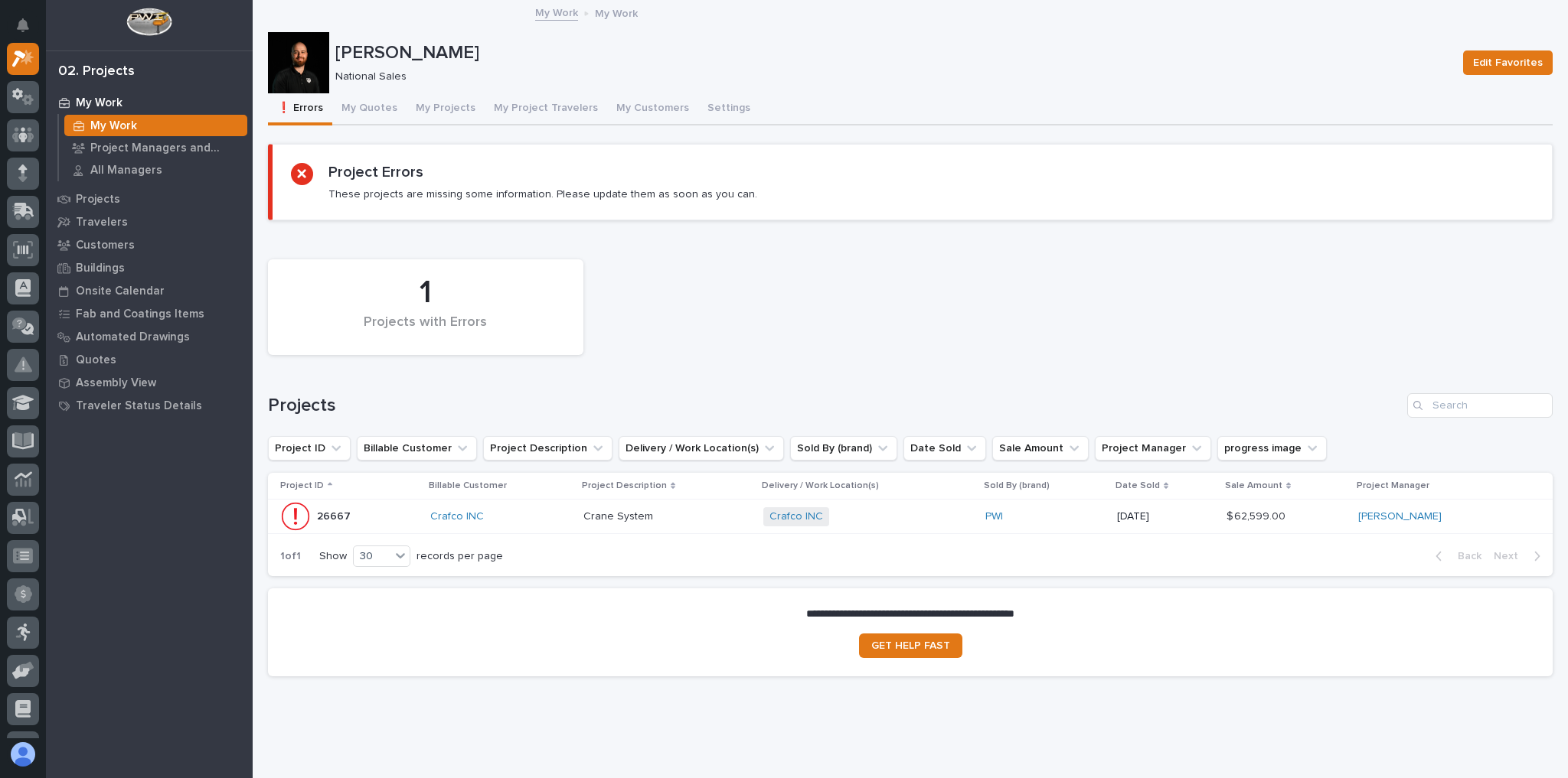
click at [561, 515] on div "Crafco INC" at bounding box center [500, 517] width 141 height 13
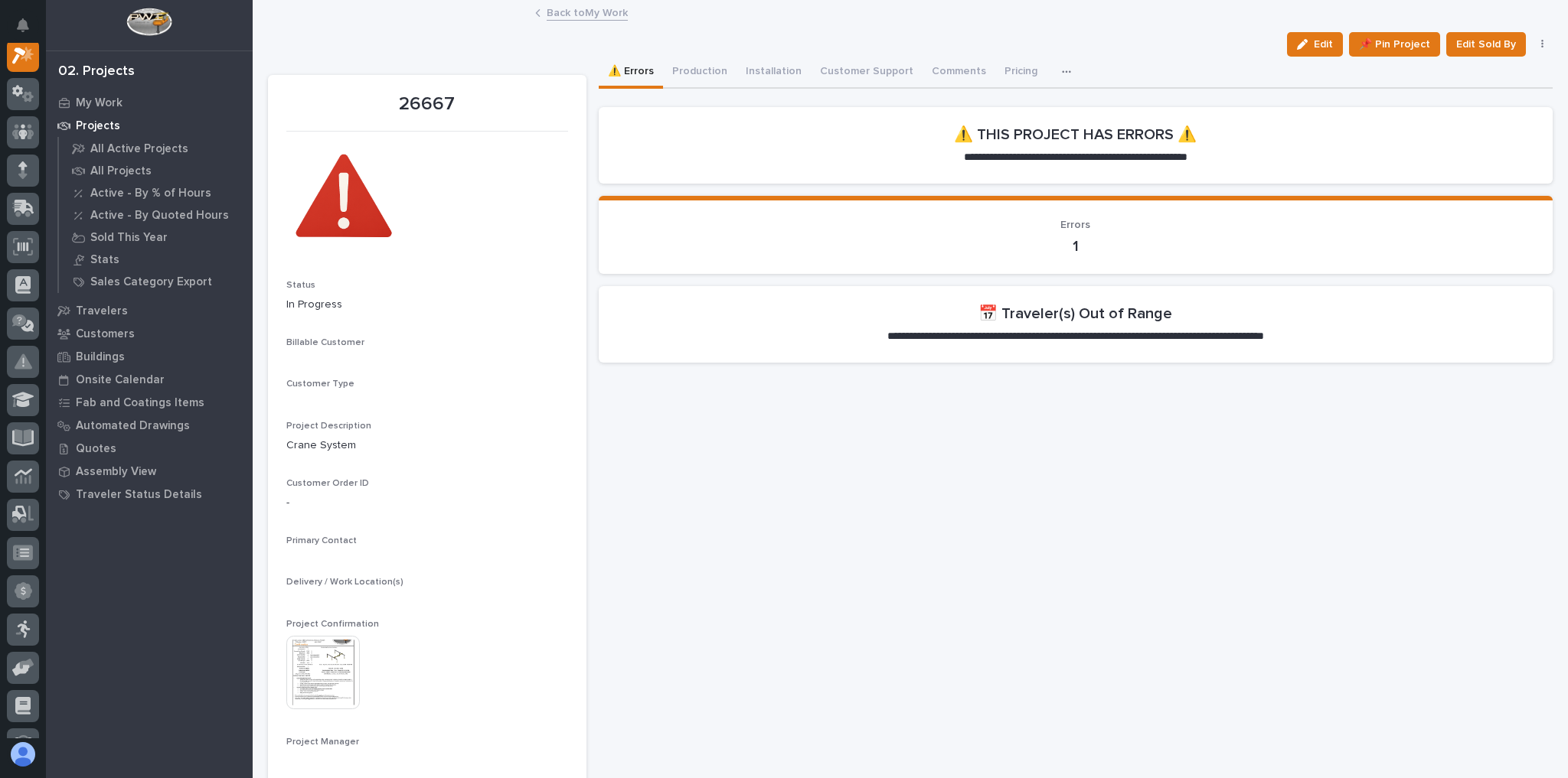
scroll to position [38, 0]
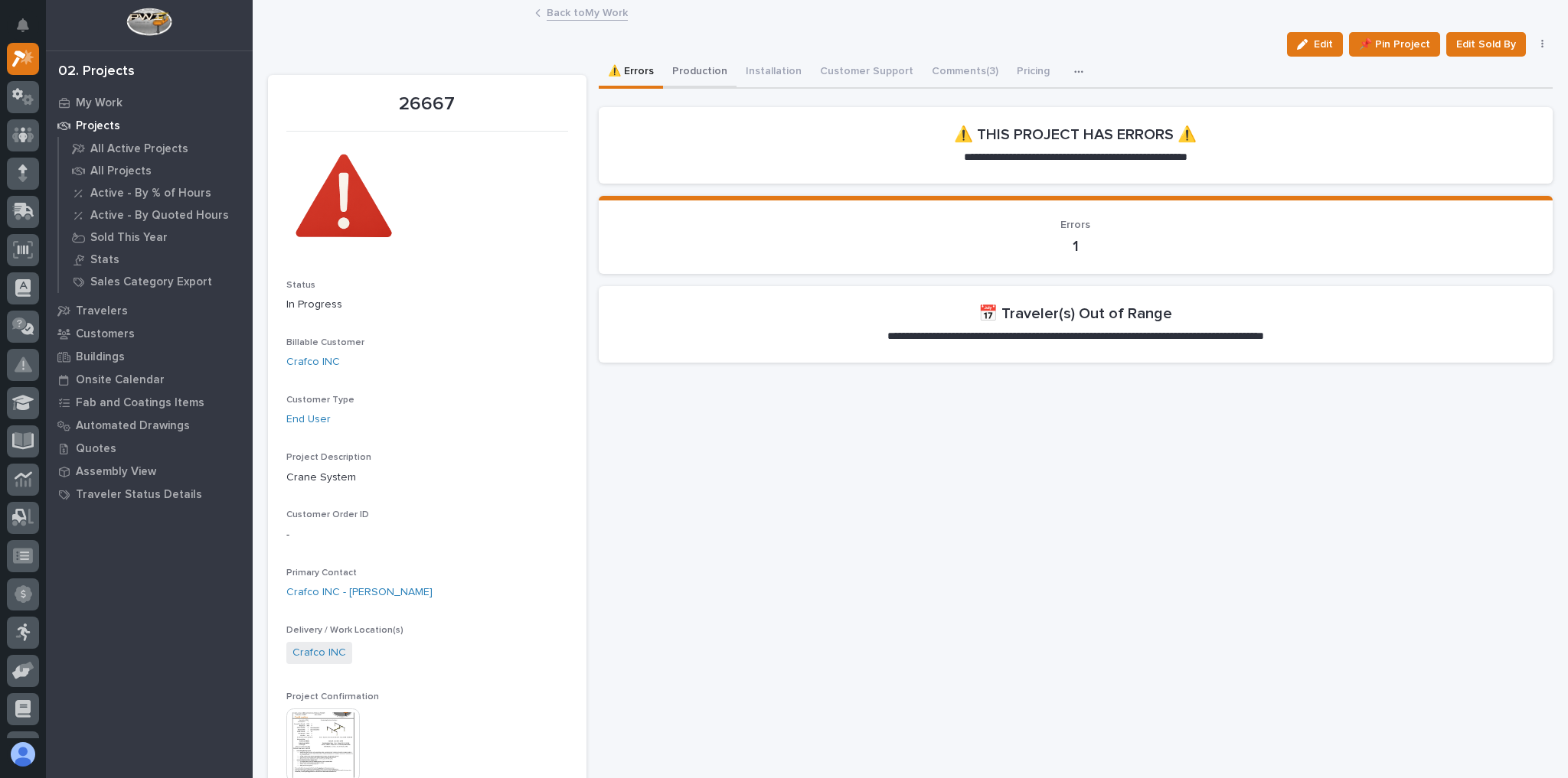
click at [699, 74] on button "Production" at bounding box center [699, 73] width 73 height 33
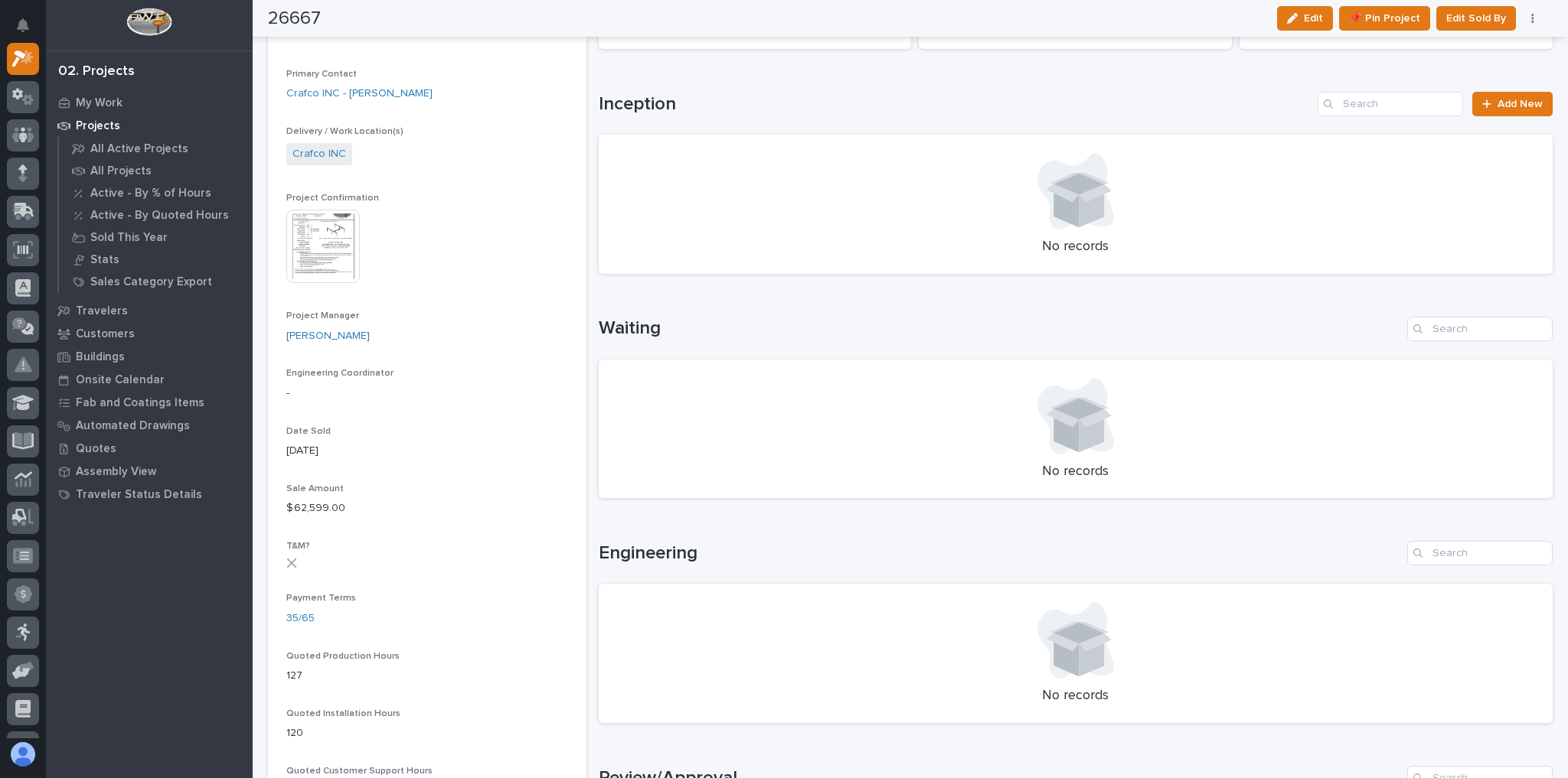
scroll to position [796, 0]
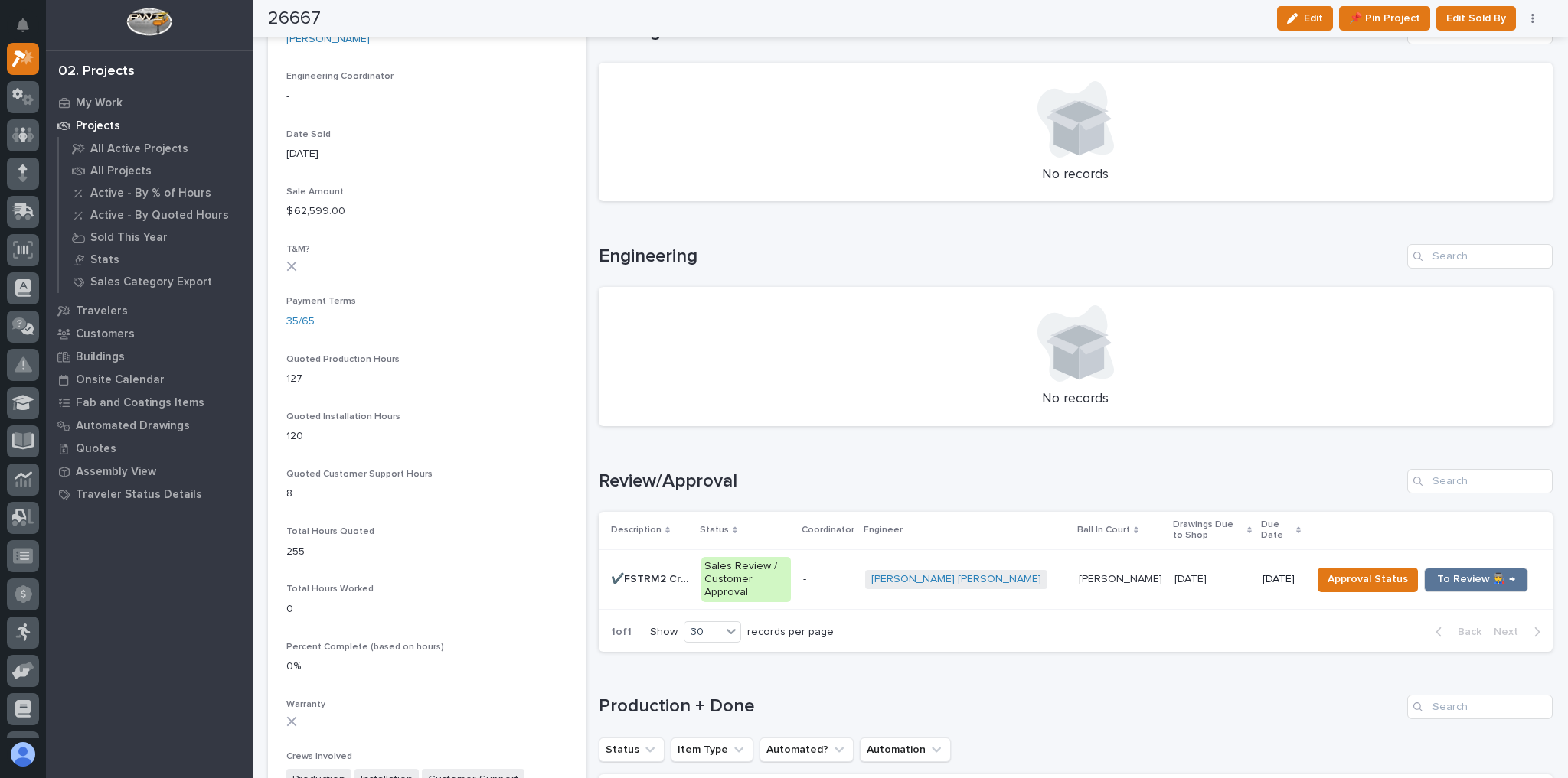
click at [853, 573] on p "-" at bounding box center [828, 580] width 50 height 13
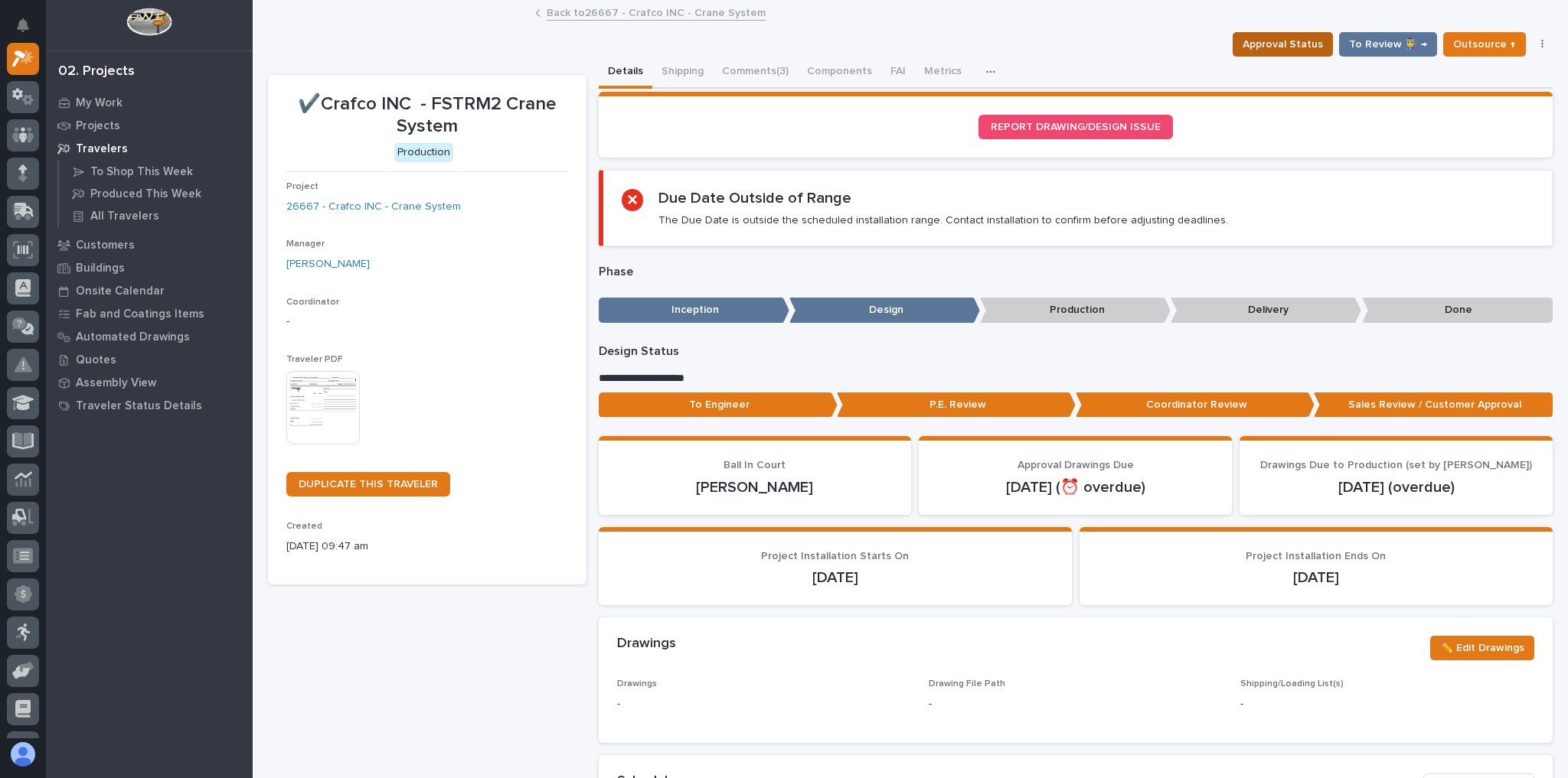
click at [1294, 50] on span "Approval Status" at bounding box center [1283, 44] width 81 height 19
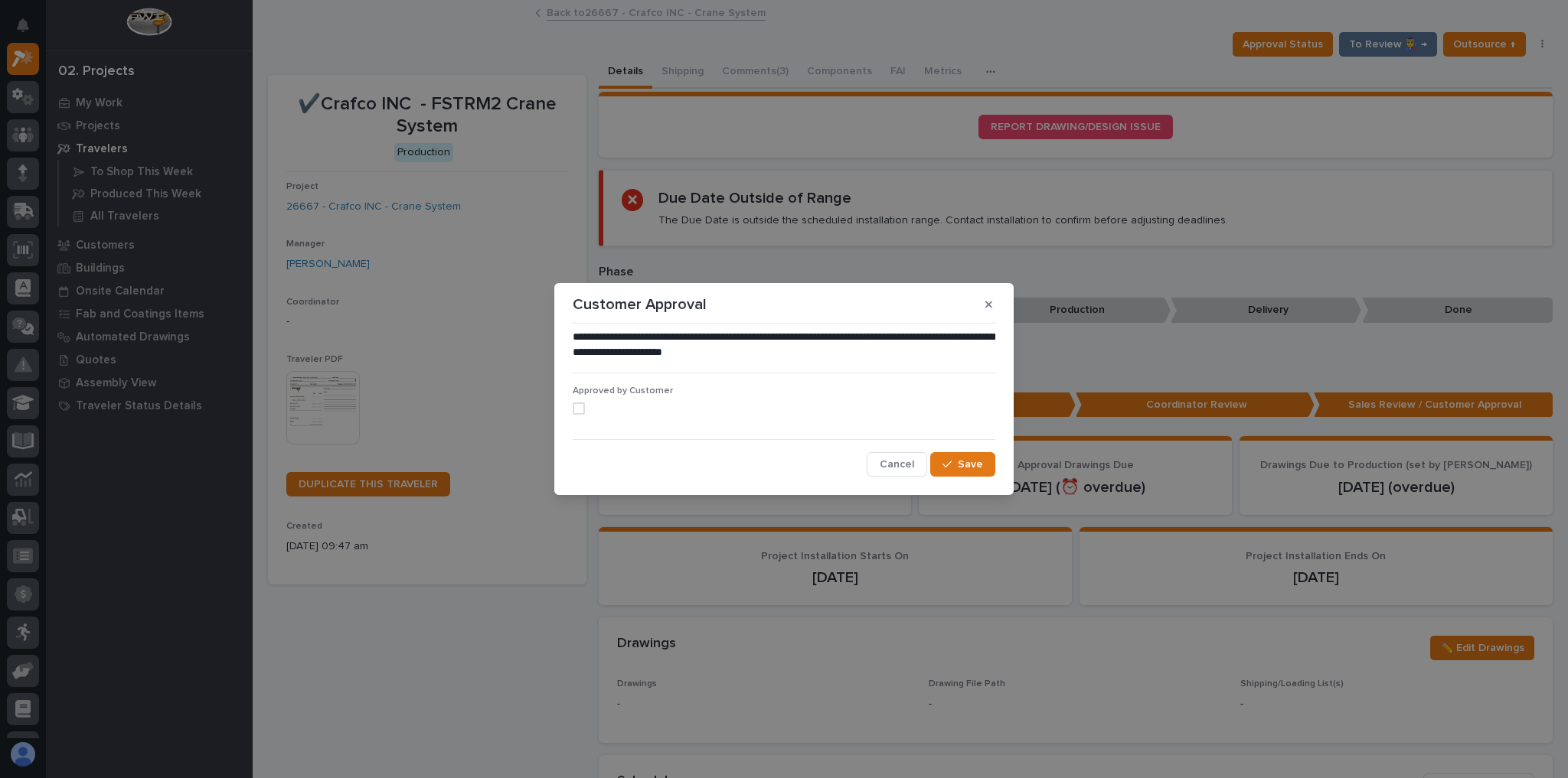
click at [584, 410] on span at bounding box center [578, 408] width 12 height 12
click at [965, 463] on span "Save" at bounding box center [970, 464] width 25 height 14
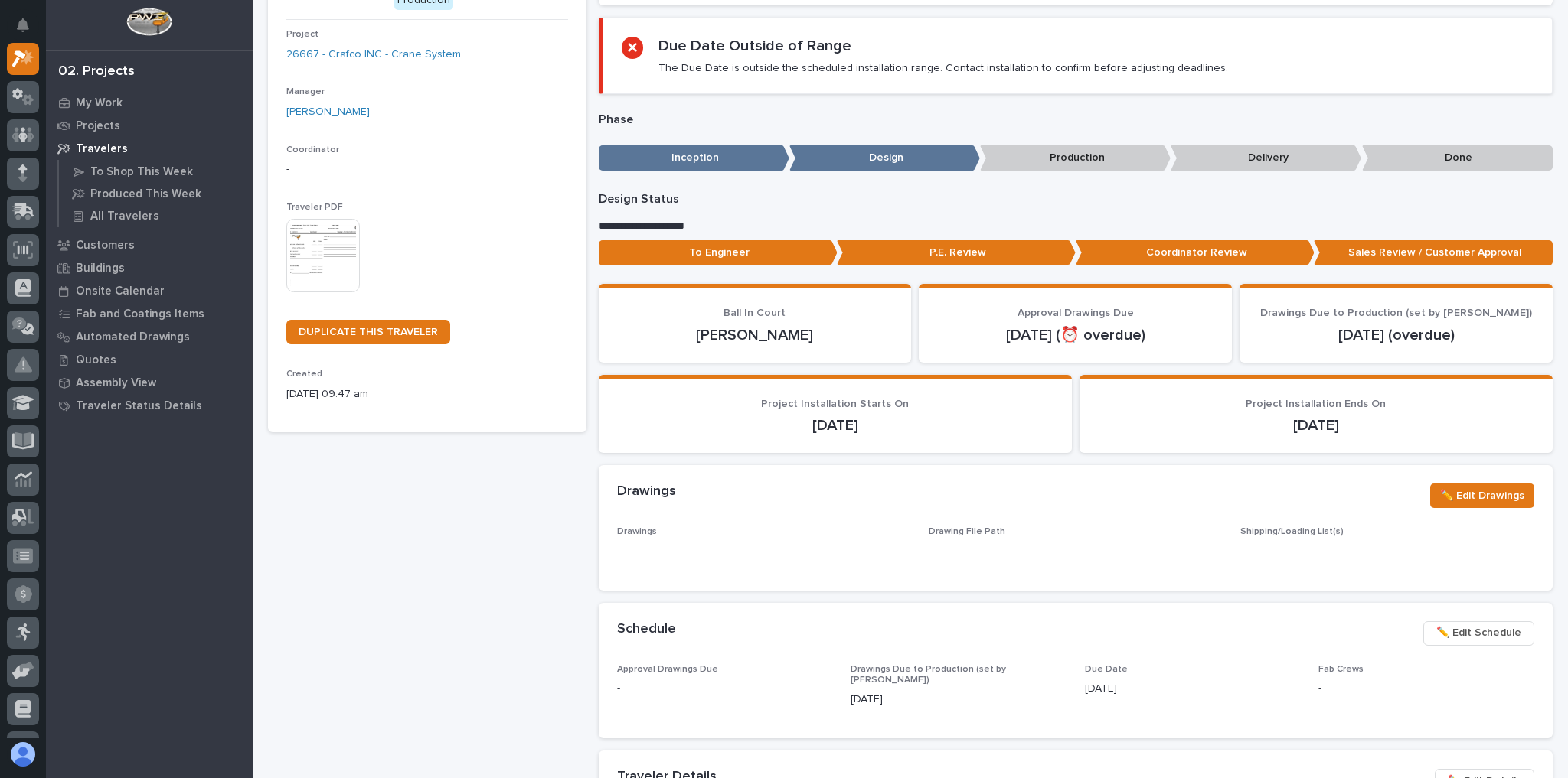
scroll to position [367, 0]
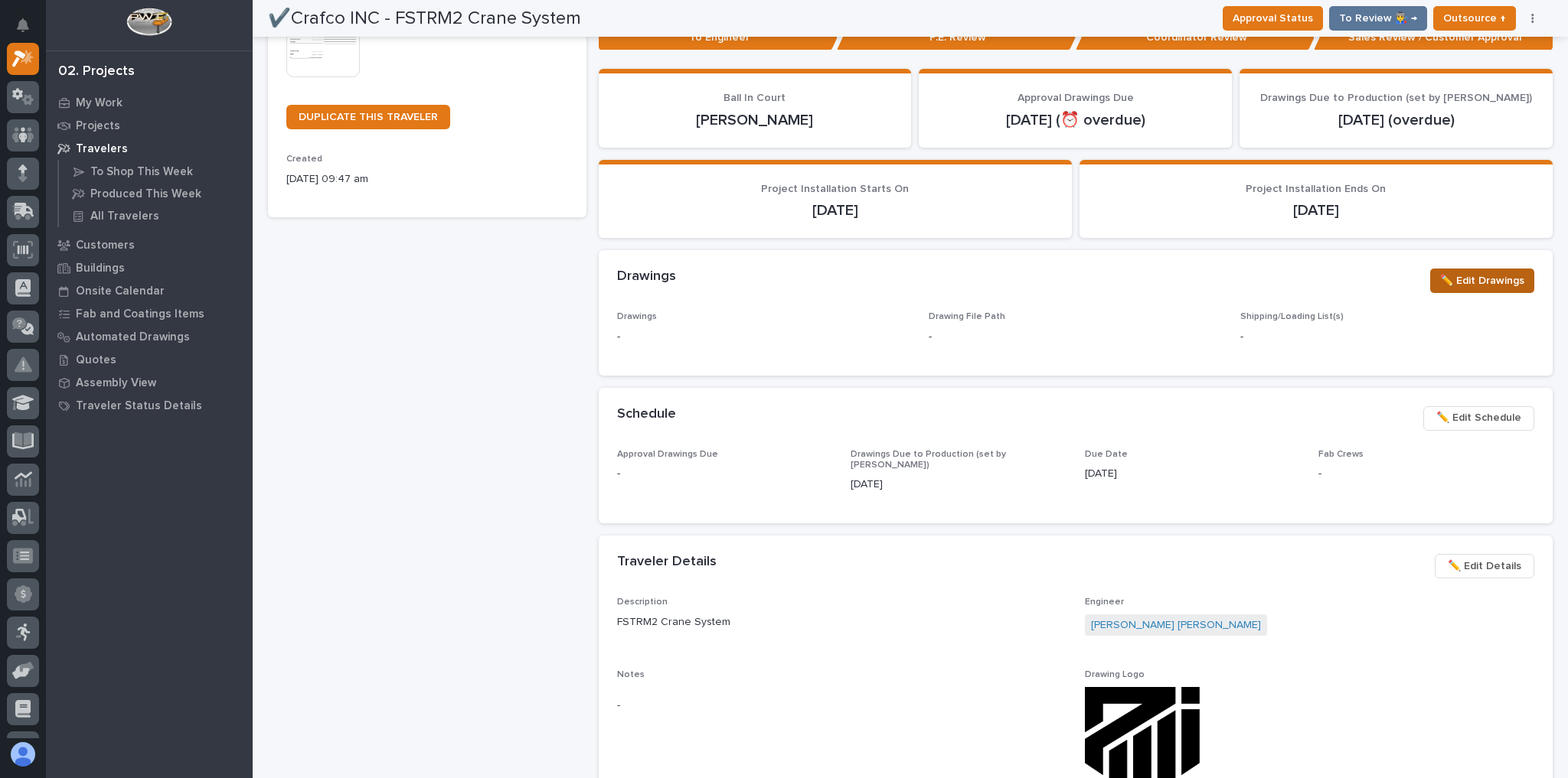
click at [1500, 282] on span "✏️ Edit Drawings" at bounding box center [1483, 280] width 85 height 19
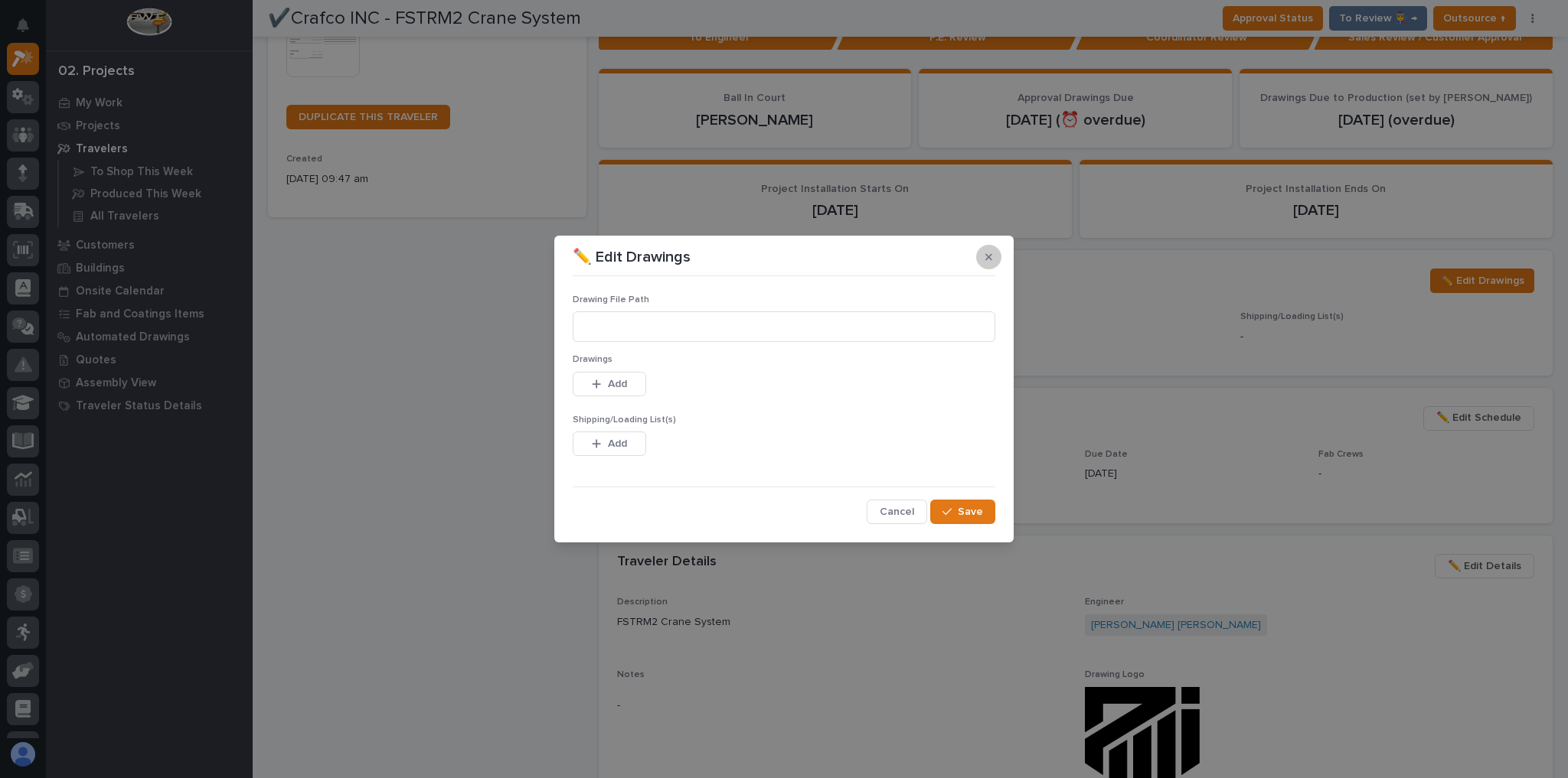
click at [991, 258] on icon "button" at bounding box center [989, 257] width 7 height 11
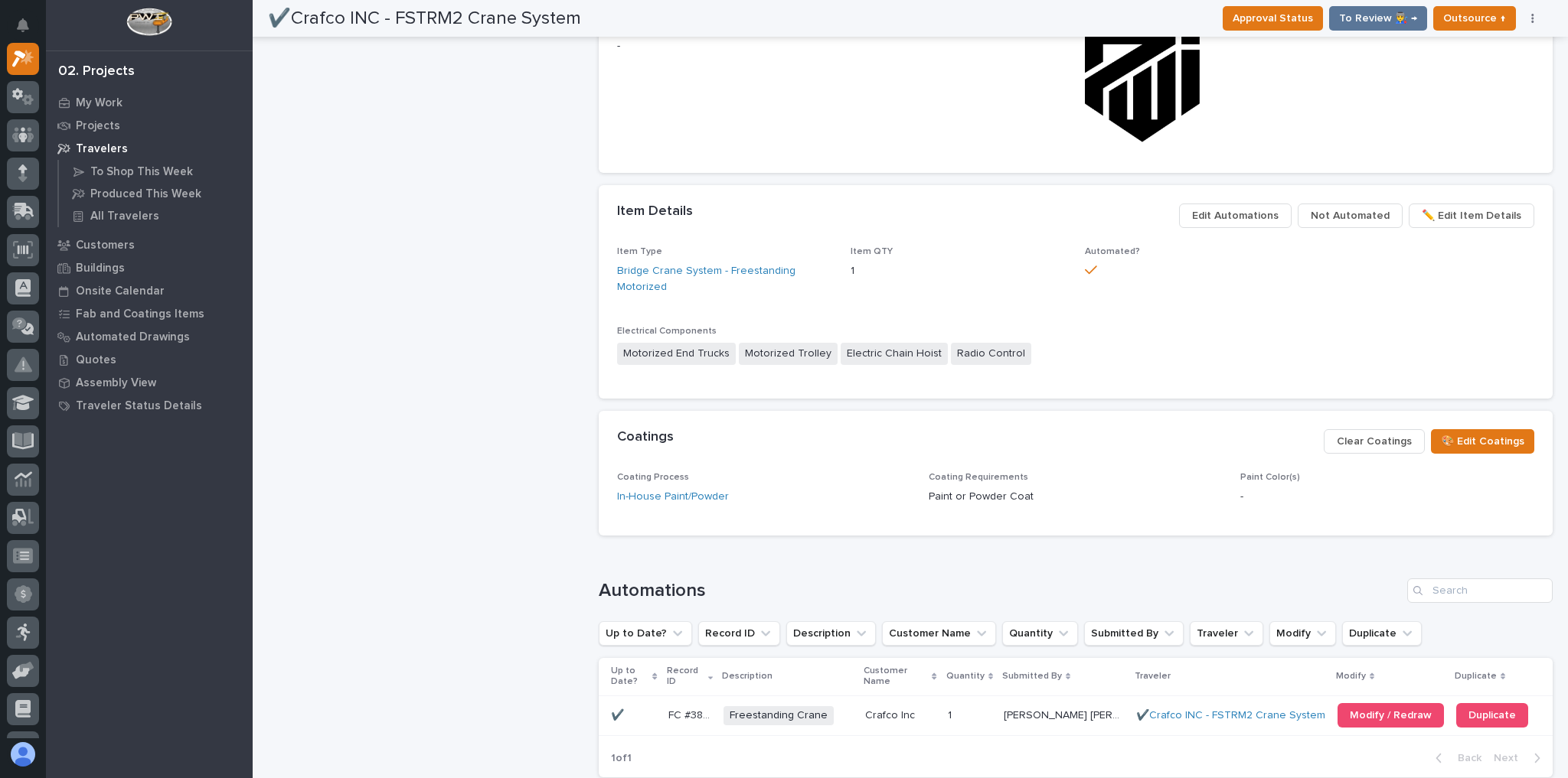
scroll to position [1163, 0]
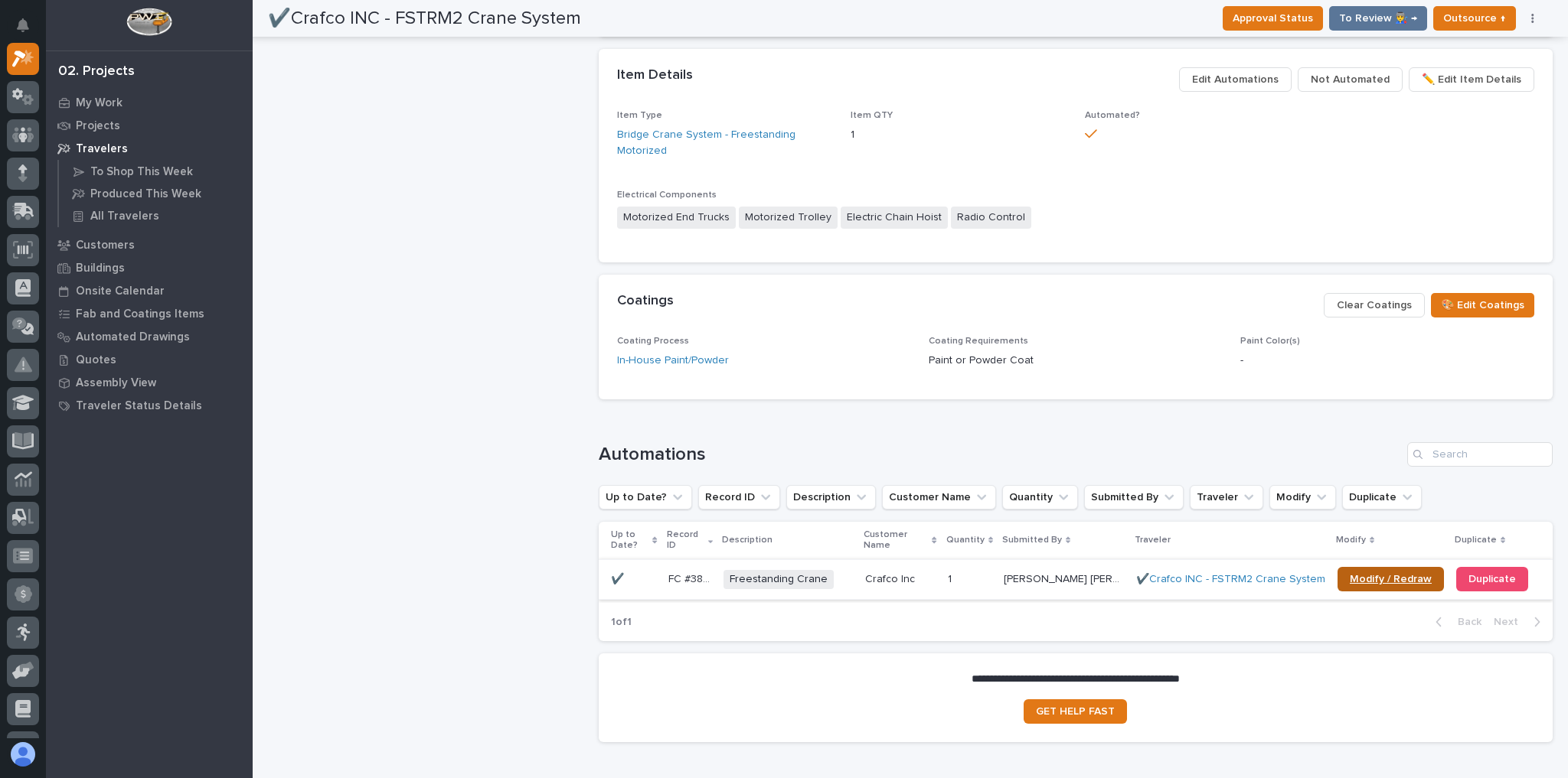
click at [1403, 574] on span "Modify / Redraw" at bounding box center [1391, 579] width 82 height 11
click at [894, 567] on div "Crafco Inc Crafco Inc" at bounding box center [900, 580] width 71 height 25
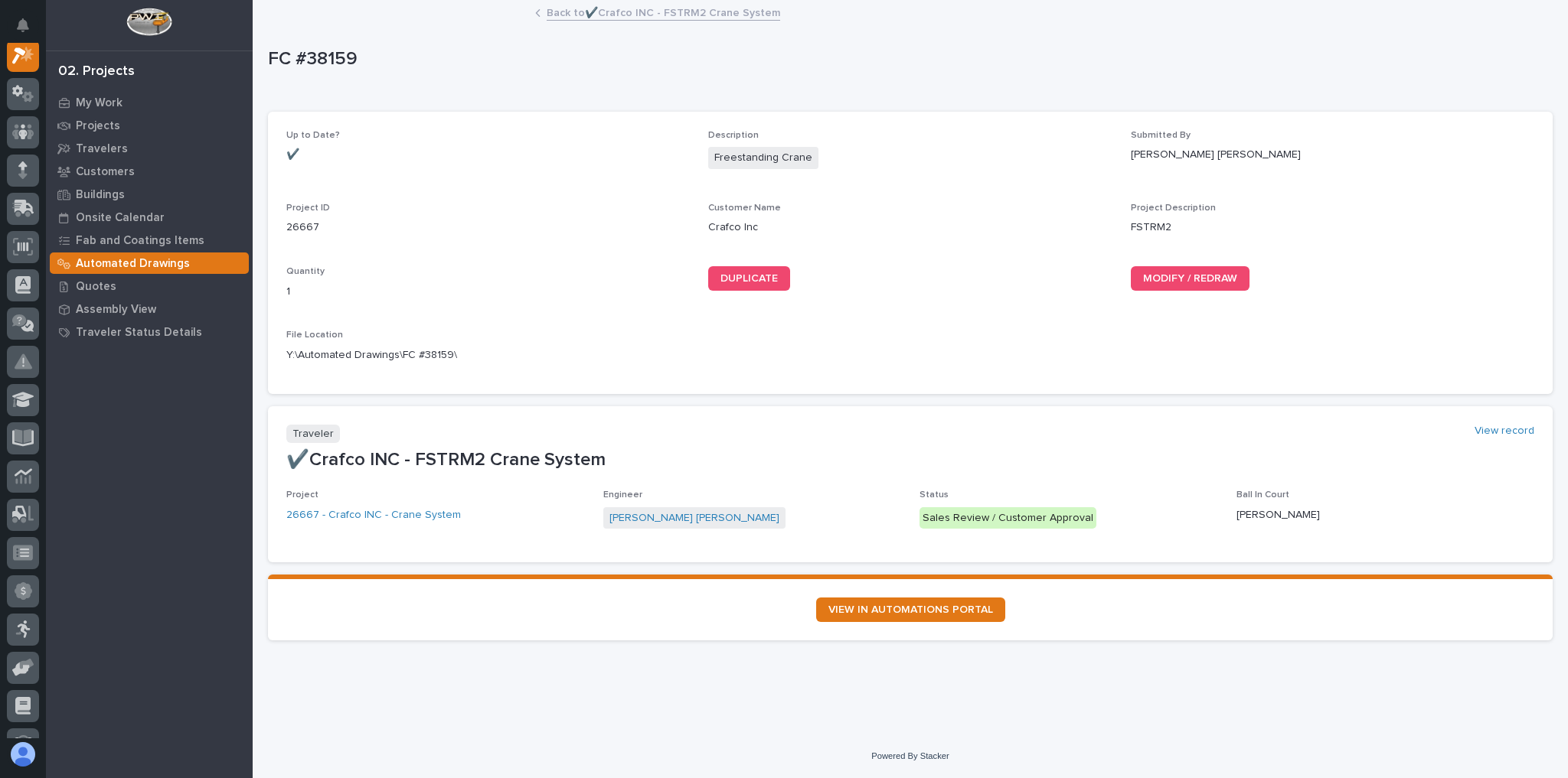
scroll to position [38, 0]
click at [635, 12] on link "Back to ✔️Crafco INC - FSTRM2 Crane System" at bounding box center [663, 12] width 233 height 18
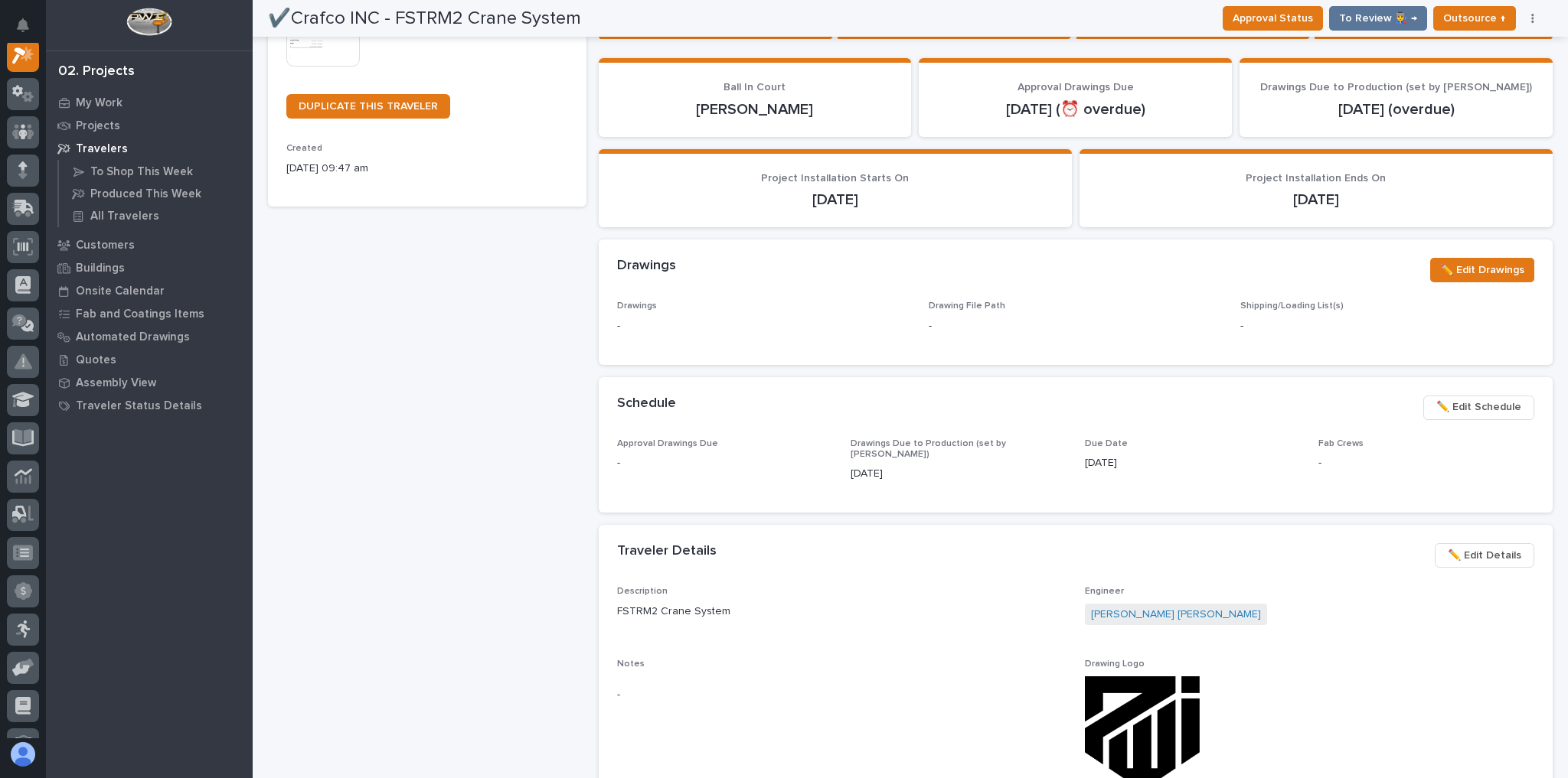
scroll to position [367, 0]
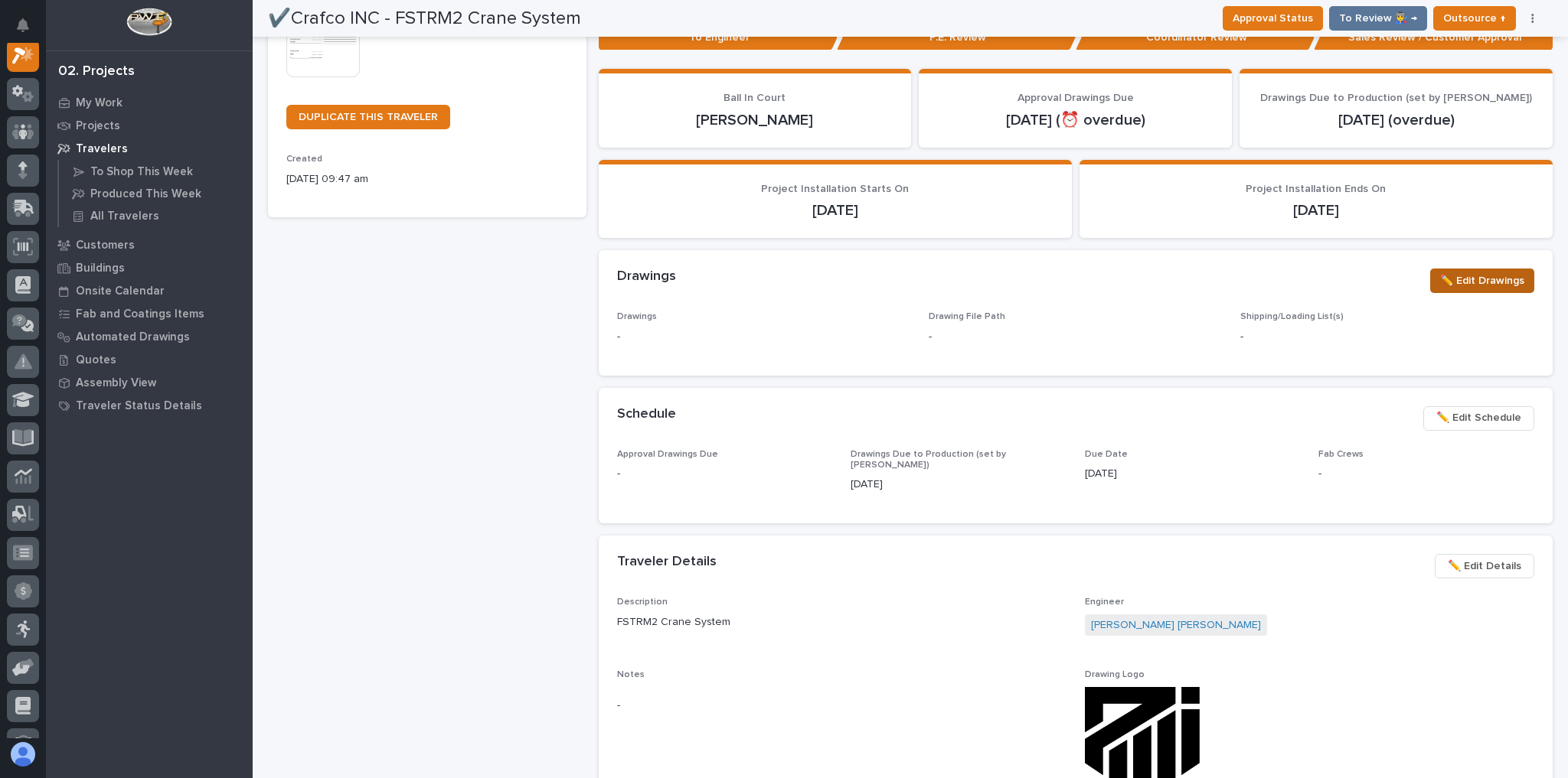
click at [1449, 278] on span "✏️ Edit Drawings" at bounding box center [1483, 280] width 85 height 19
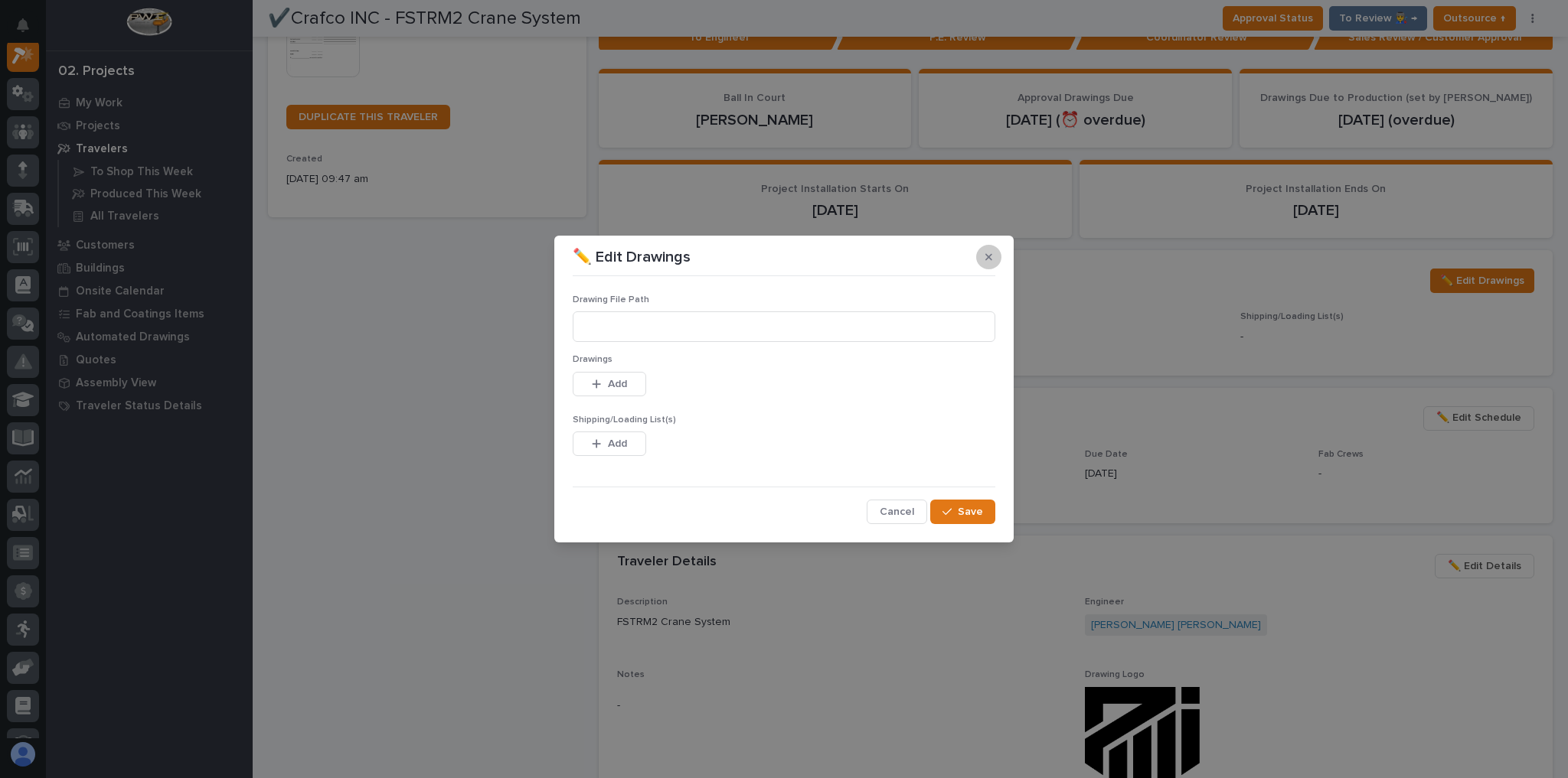
click at [994, 257] on button "button" at bounding box center [988, 257] width 25 height 24
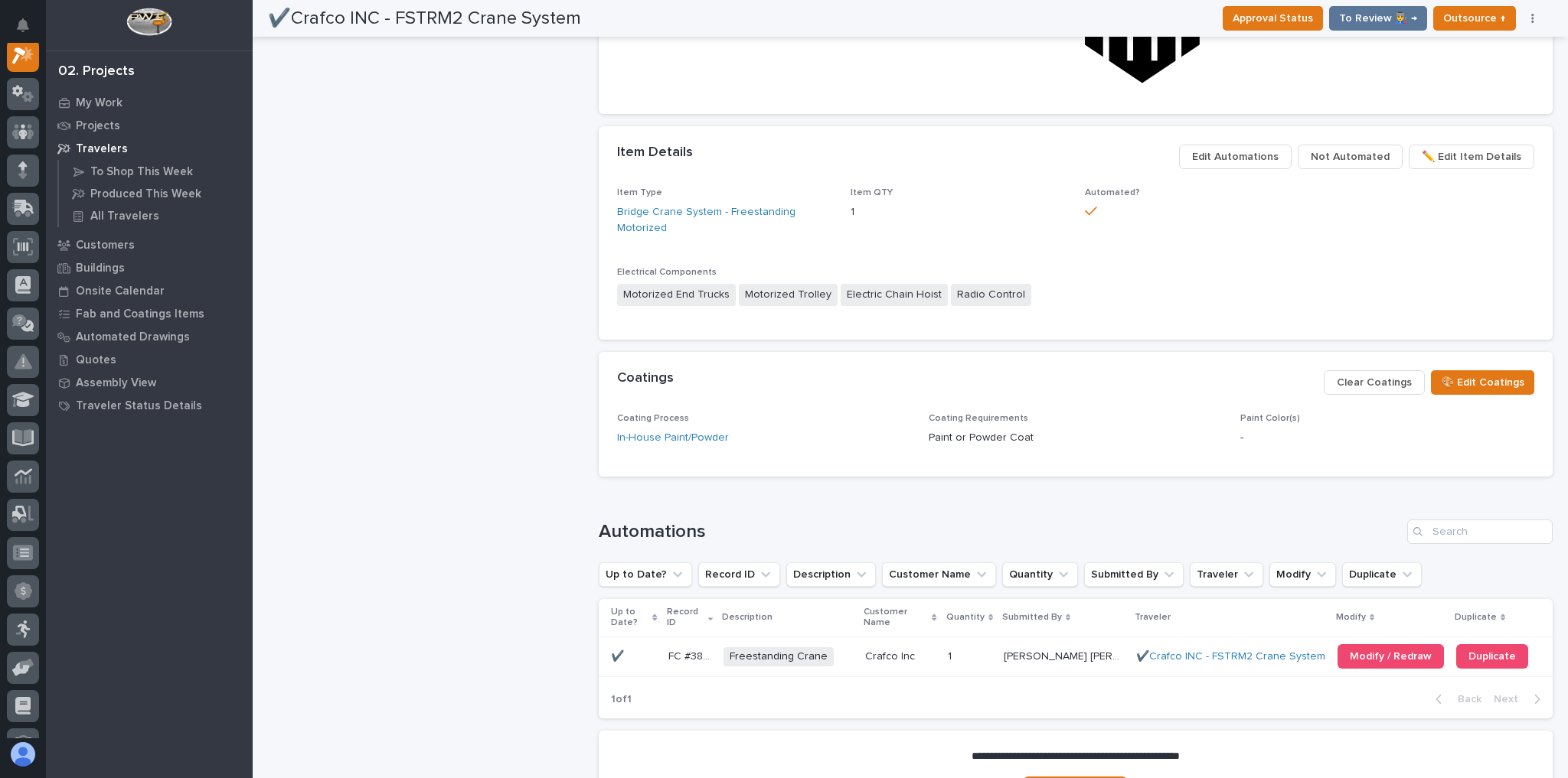
scroll to position [1235, 0]
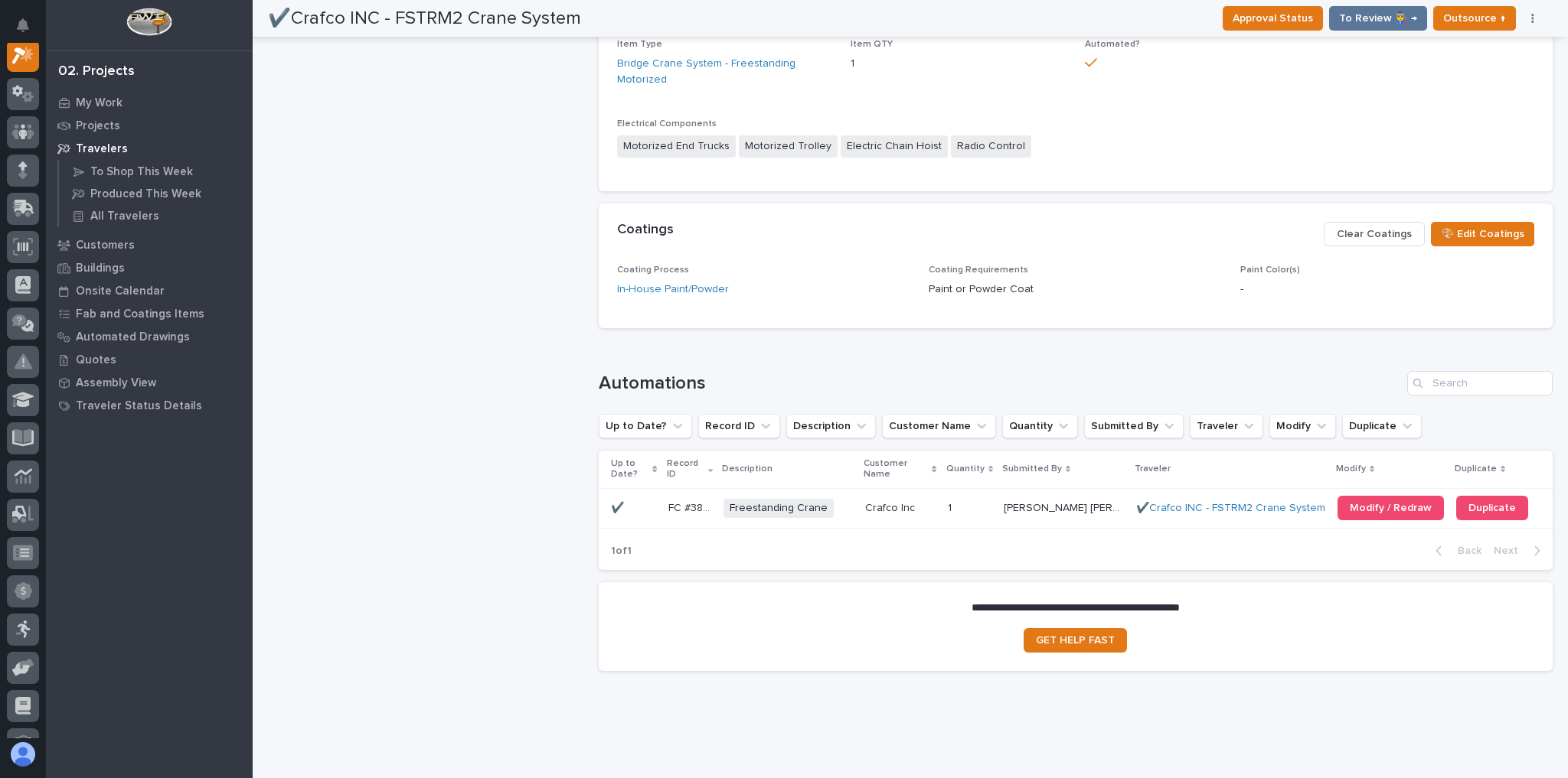
click at [859, 489] on td "Freestanding Crane + 0" at bounding box center [788, 508] width 142 height 40
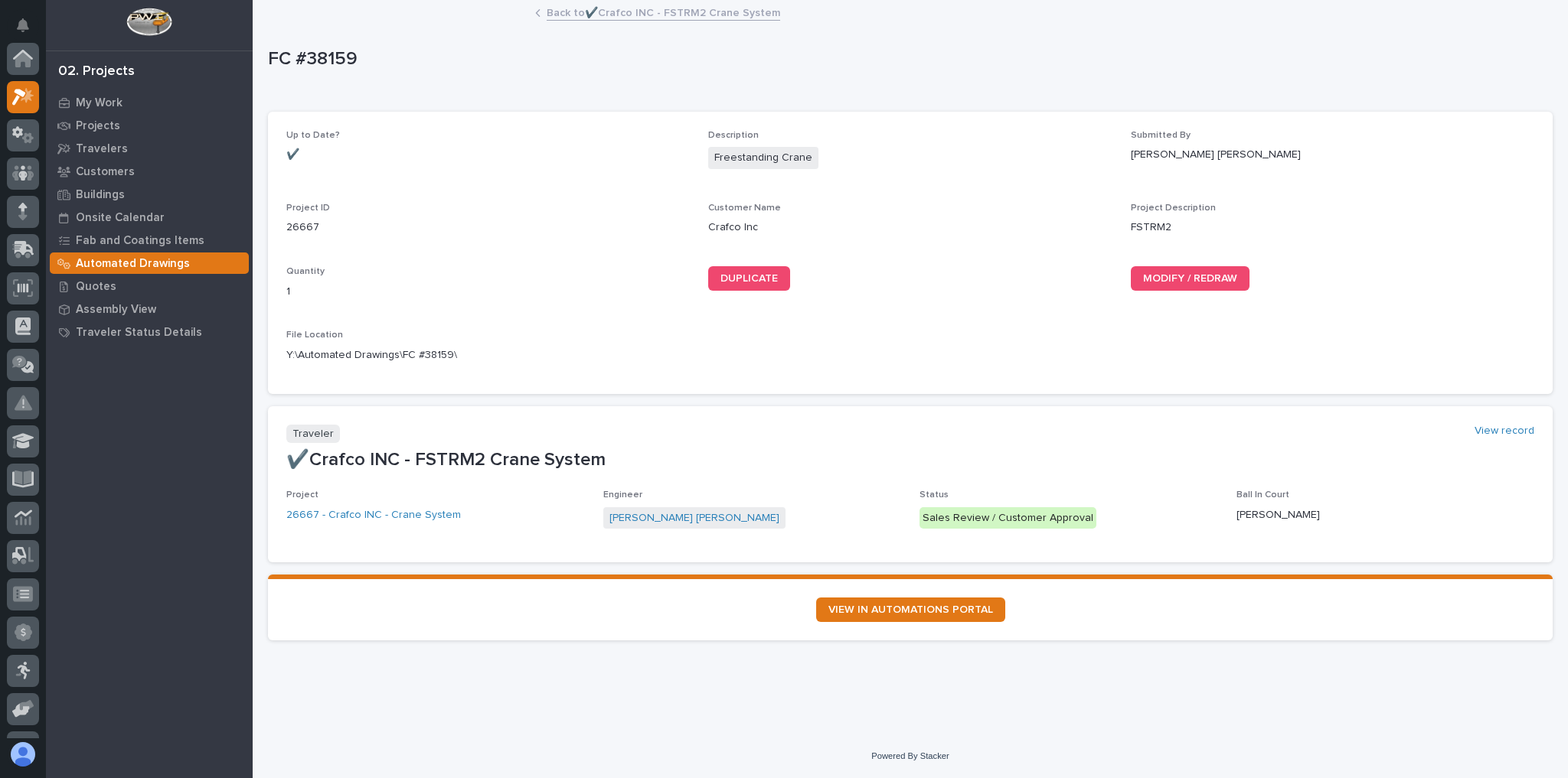
scroll to position [38, 0]
click at [1226, 278] on span "MODIFY / REDRAW" at bounding box center [1191, 278] width 94 height 11
